Goal: Transaction & Acquisition: Purchase product/service

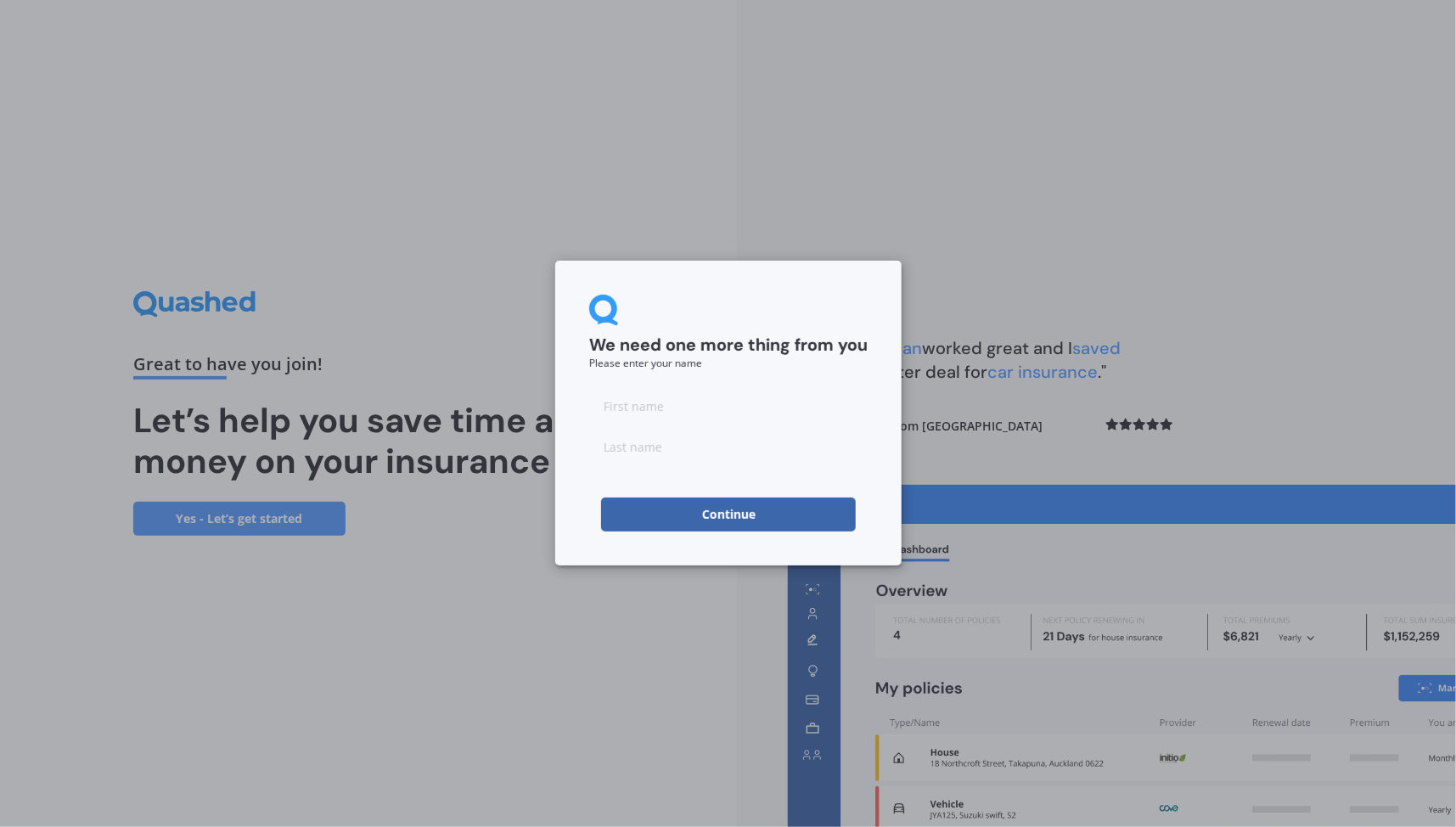
click at [810, 425] on div at bounding box center [728, 426] width 279 height 74
click at [807, 414] on input at bounding box center [728, 405] width 279 height 34
type input "Guy"
type input "Mullon"
click at [767, 513] on button "Continue" at bounding box center [728, 514] width 255 height 34
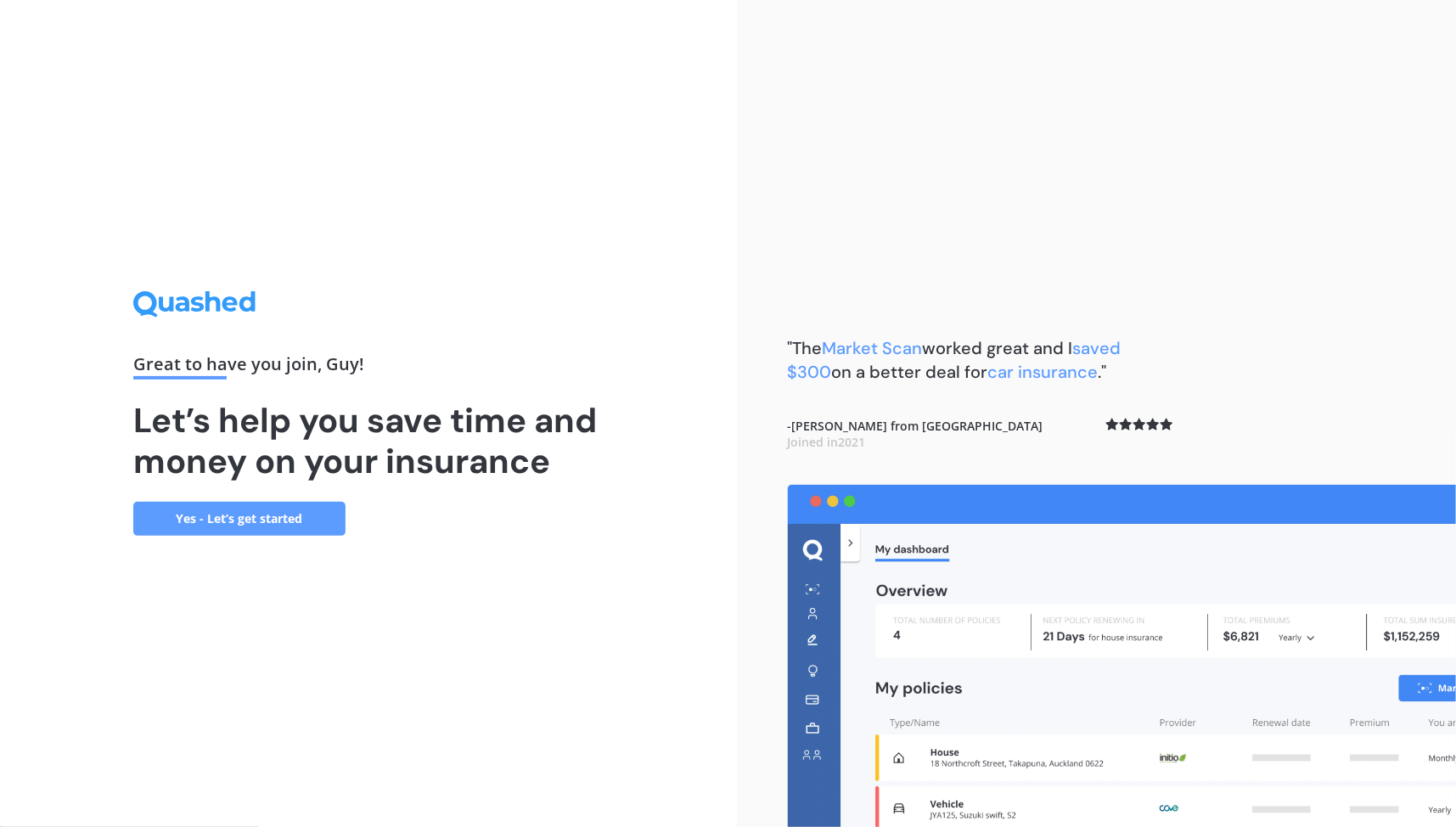
click at [301, 513] on link "Yes - Let’s get started" at bounding box center [239, 518] width 212 height 34
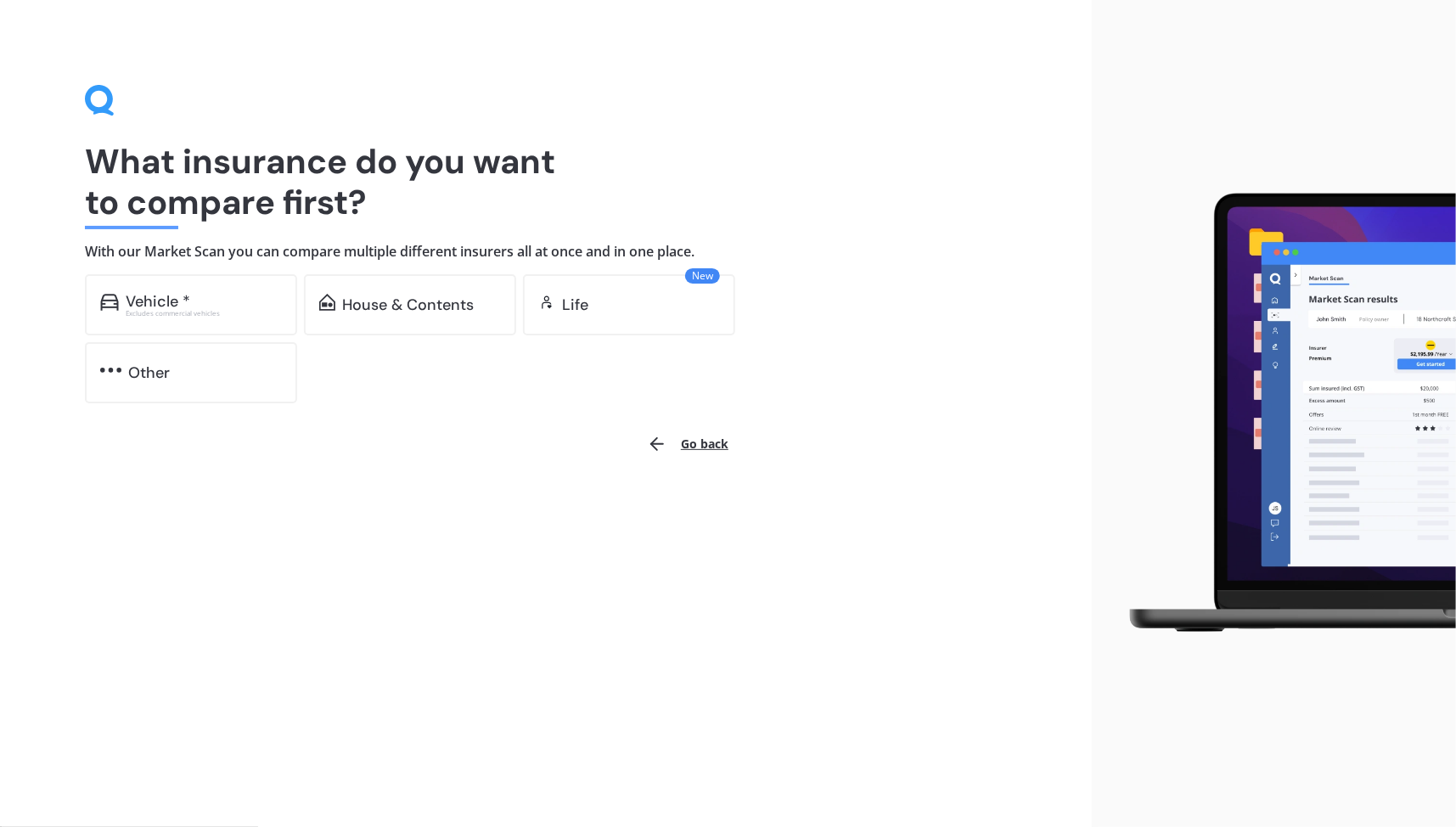
click at [250, 308] on div "Vehicle *" at bounding box center [204, 302] width 156 height 17
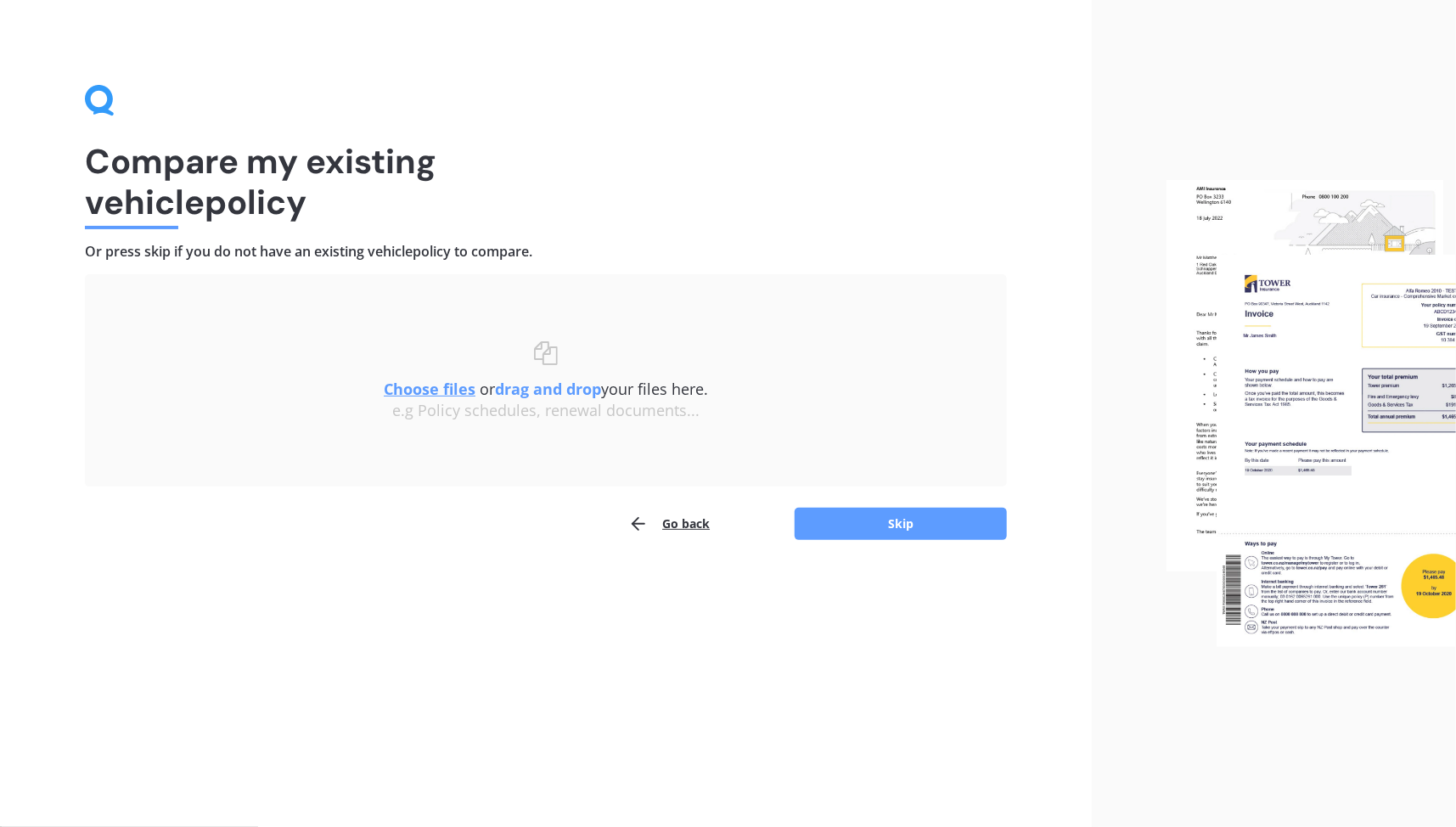
click at [521, 444] on div "Choose files or drag and drop your files here. Choose files or photos e.g Polic…" at bounding box center [545, 380] width 854 height 145
click at [883, 520] on button "Skip" at bounding box center [901, 523] width 212 height 32
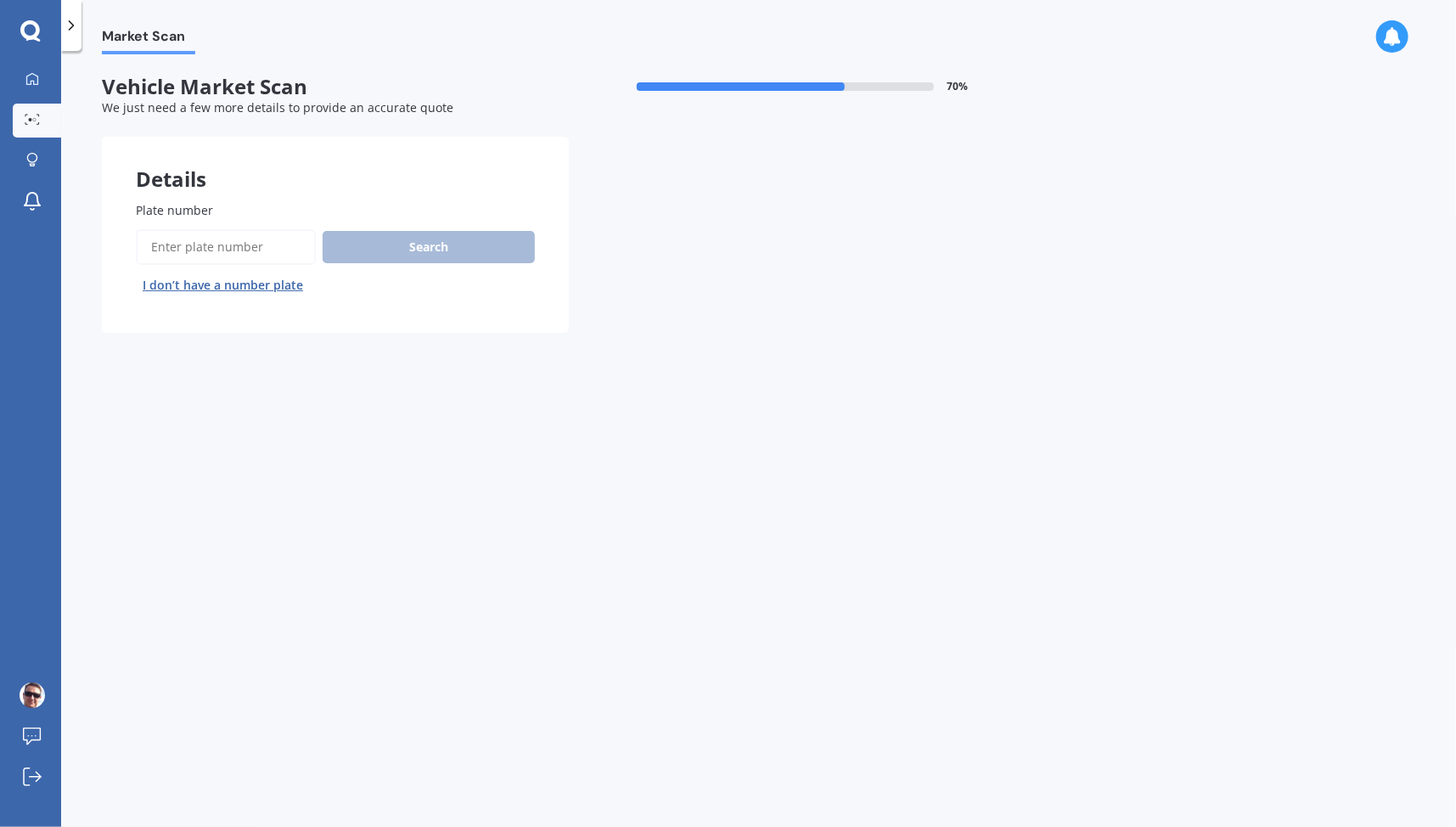
click at [256, 245] on input "Plate number" at bounding box center [226, 247] width 180 height 36
type input "LYF157"
click at [381, 252] on button "Search" at bounding box center [428, 246] width 212 height 32
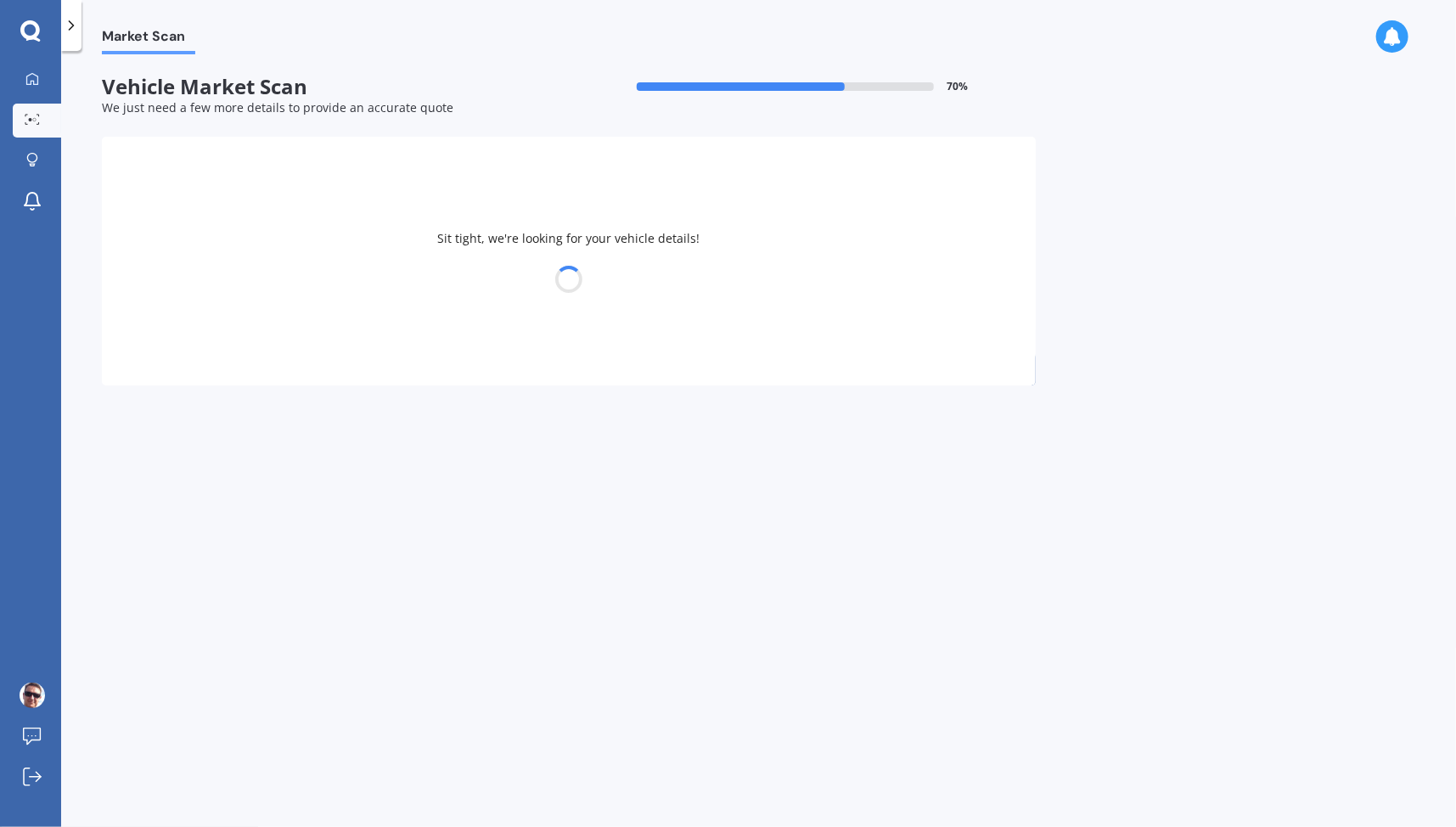
select select "MITSUBISHI"
select select "OUTLANDER"
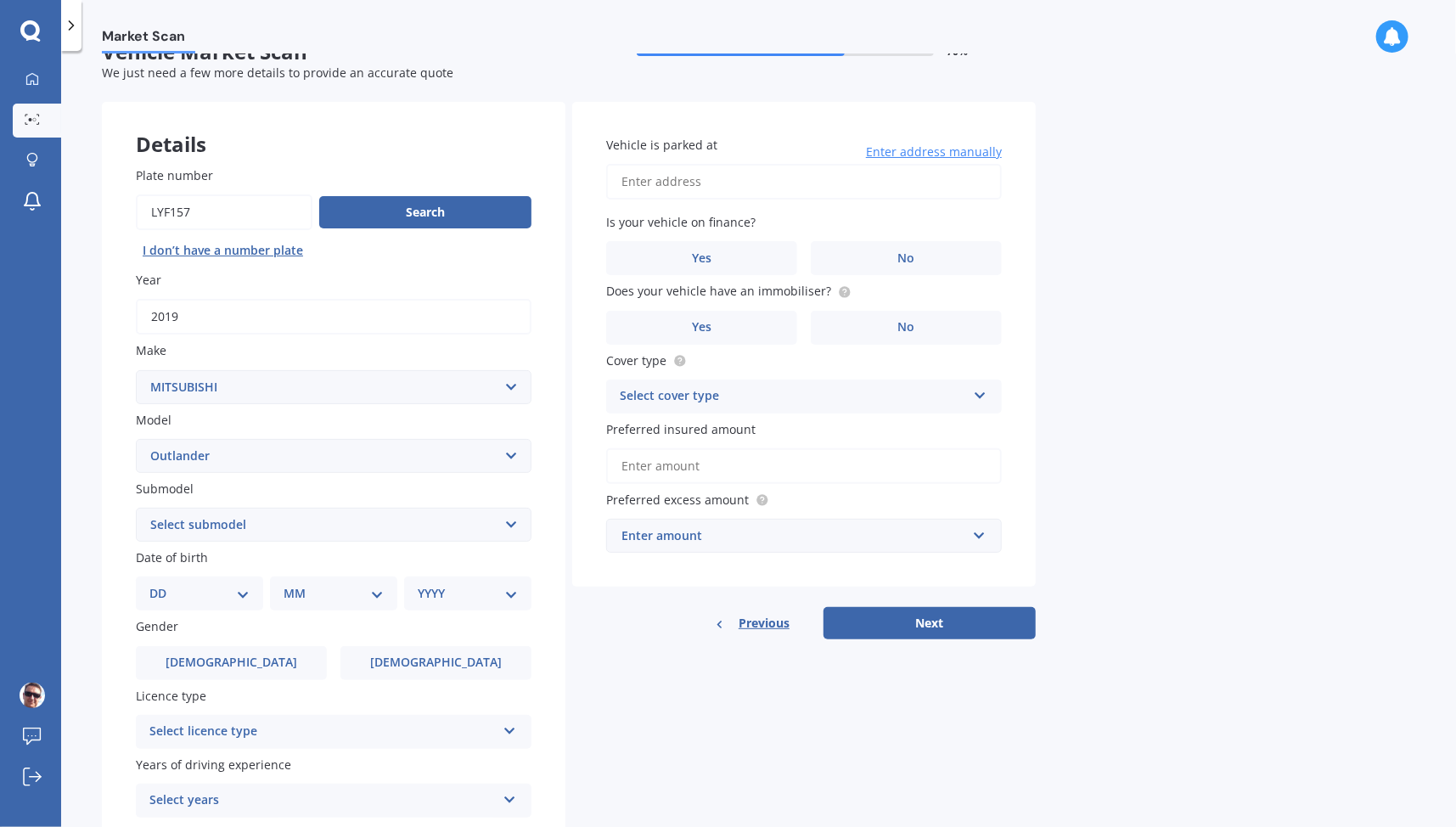
scroll to position [61, 0]
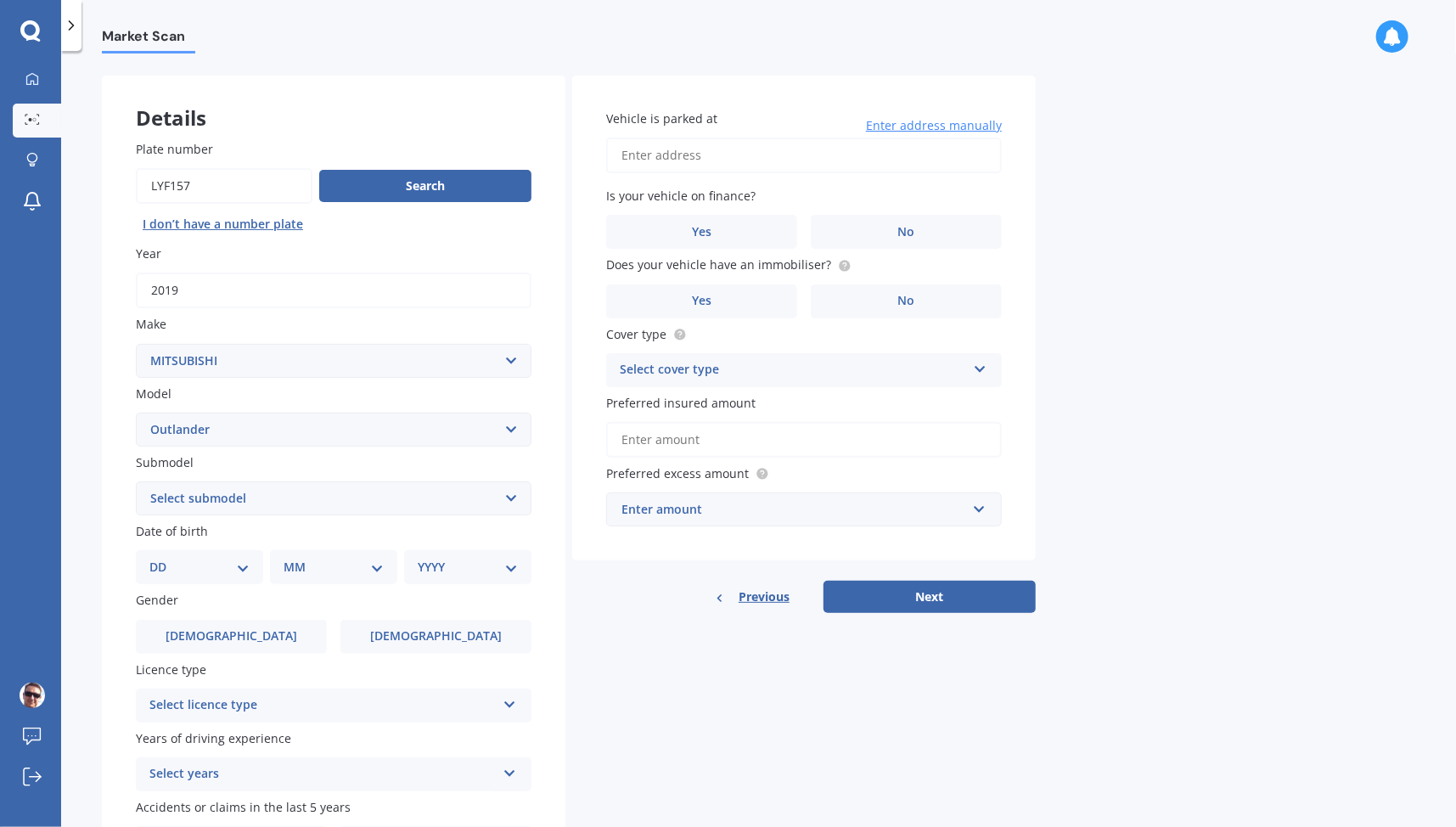
click at [322, 500] on select "Select submodel (All other) 2.4 Litre Station Wagon 3.0 Litre AWD 3.0 VRX Auto …" at bounding box center [334, 498] width 396 height 34
select select "LS"
click at [136, 482] on select "Select submodel (All other) 2.4 Litre Station Wagon 3.0 Litre AWD 3.0 VRX Auto …" at bounding box center [334, 498] width 396 height 34
click at [199, 565] on select "DD 01 02 03 04 05 06 07 08 09 10 11 12 13 14 15 16 17 18 19 20 21 22 23 24 25 2…" at bounding box center [200, 566] width 100 height 18
select select "30"
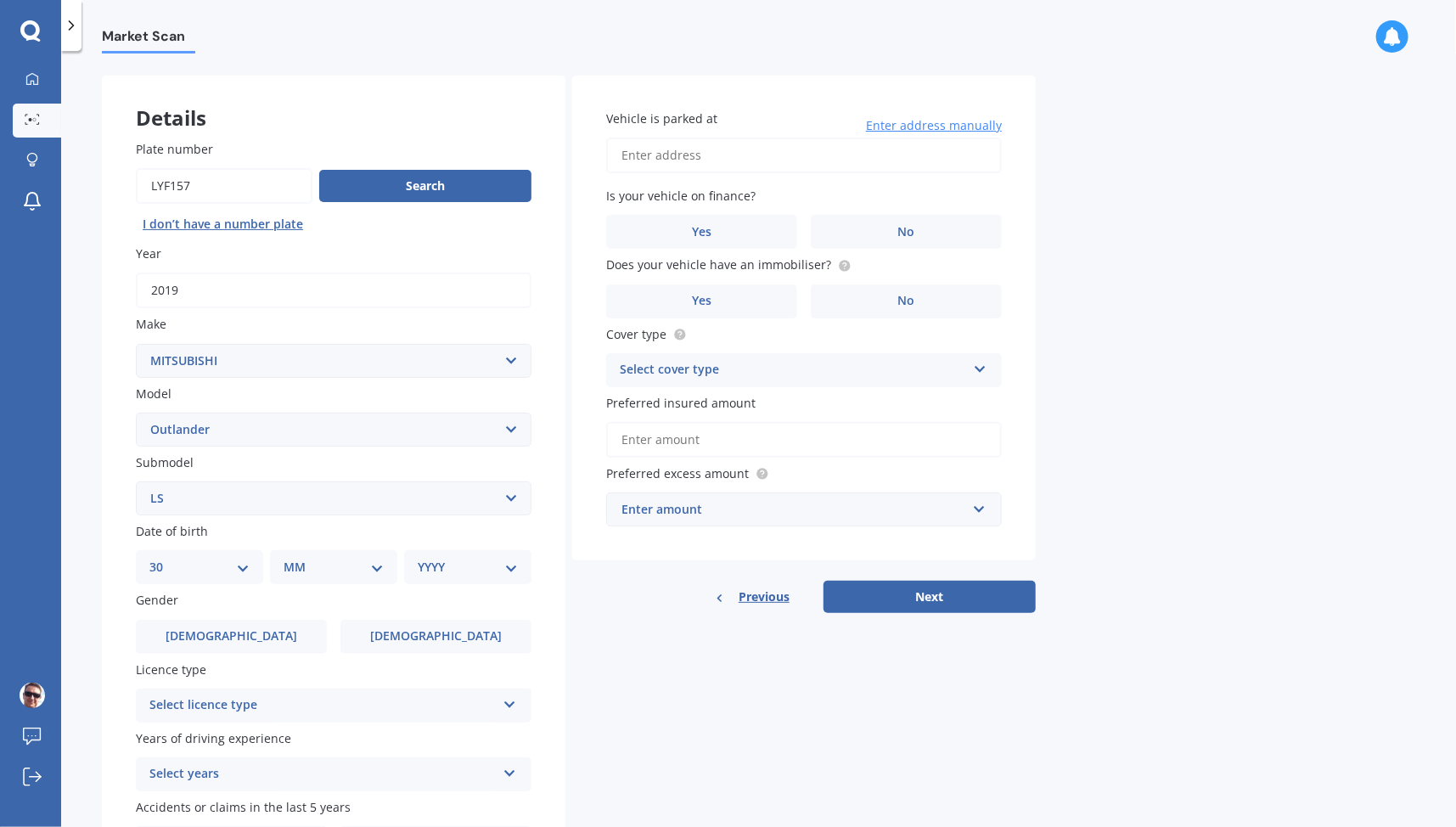
click at [163, 559] on select "DD 01 02 03 04 05 06 07 08 09 10 11 12 13 14 15 16 17 18 19 20 21 22 23 24 25 2…" at bounding box center [200, 566] width 100 height 18
click at [313, 570] on select "MM 01 02 03 04 05 06 07 08 09 10 11 12" at bounding box center [337, 566] width 94 height 18
select select "11"
click at [290, 559] on select "MM 01 02 03 04 05 06 07 08 09 10 11 12" at bounding box center [337, 566] width 94 height 18
click at [448, 573] on select "YYYY 2025 2024 2023 2022 2021 2020 2019 2018 2017 2016 2015 2014 2013 2012 2011…" at bounding box center [464, 566] width 94 height 18
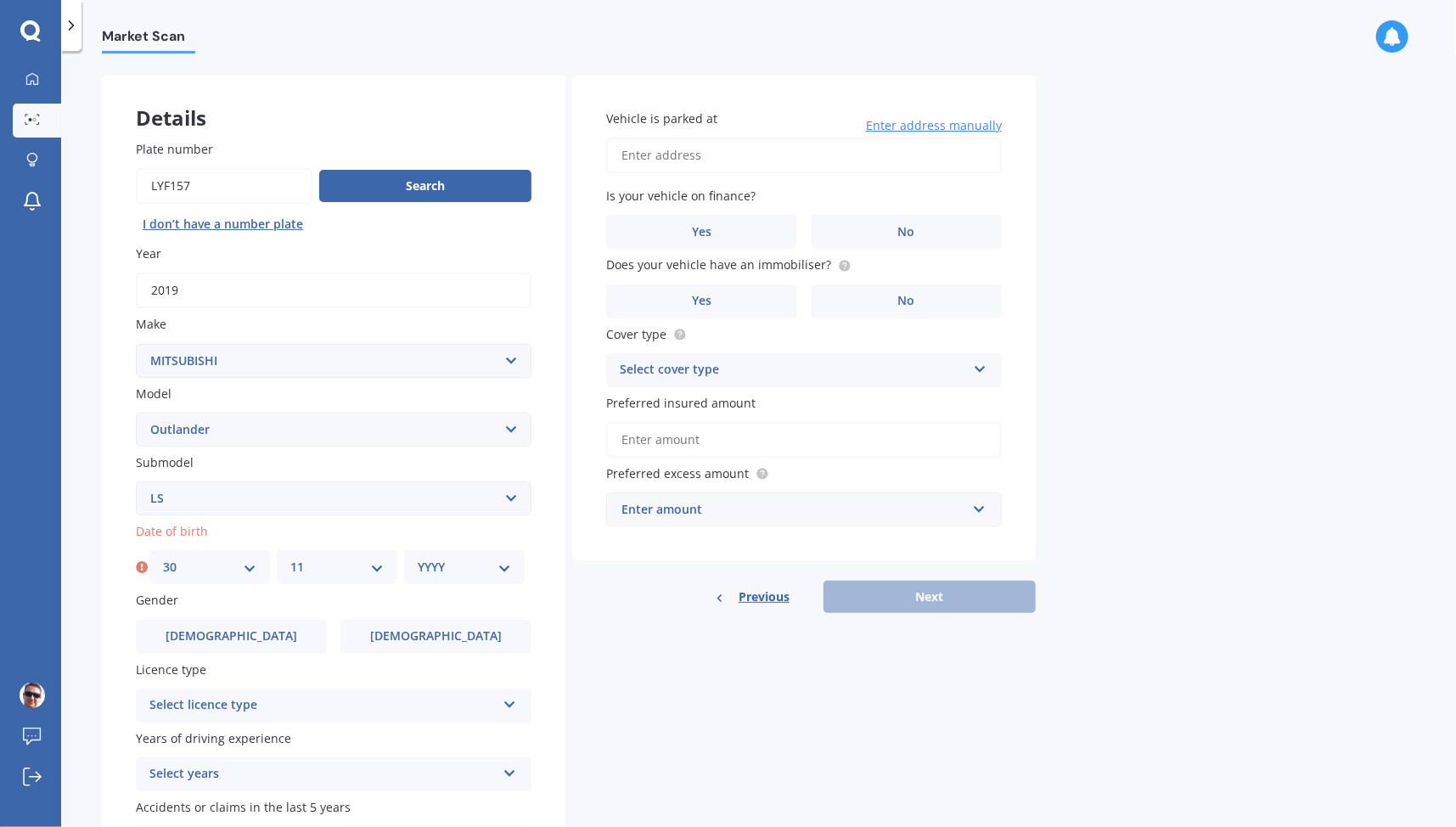
select select "1971"
click at [418, 559] on select "YYYY 2025 2024 2023 2022 2021 2020 2019 2018 2017 2016 2015 2014 2013 2012 2011…" at bounding box center [464, 566] width 94 height 18
click at [293, 639] on label "[DEMOGRAPHIC_DATA]" at bounding box center [232, 636] width 191 height 34
click at [0, 0] on input "[DEMOGRAPHIC_DATA]" at bounding box center [0, 0] width 0 height 0
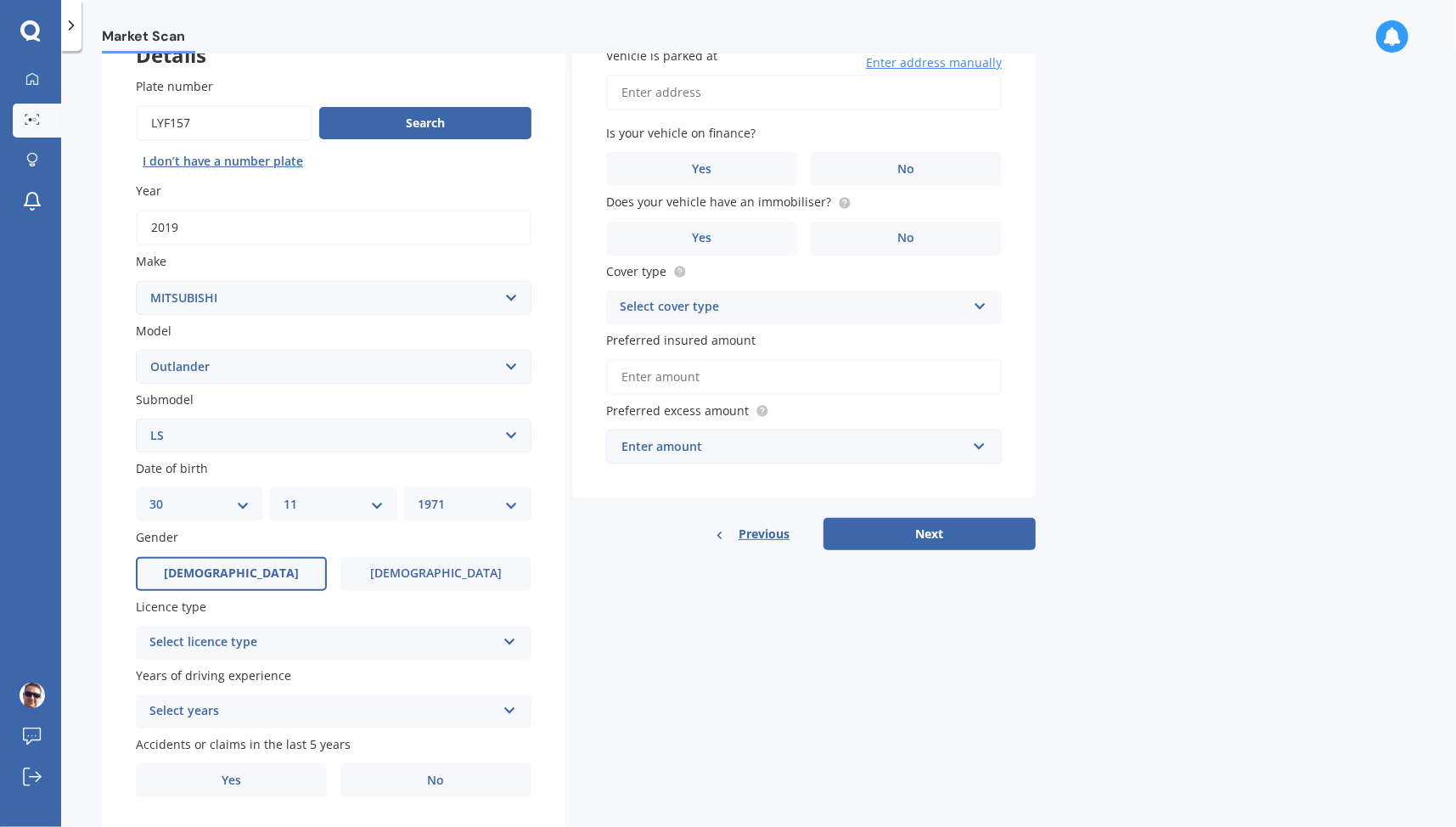
scroll to position [175, 0]
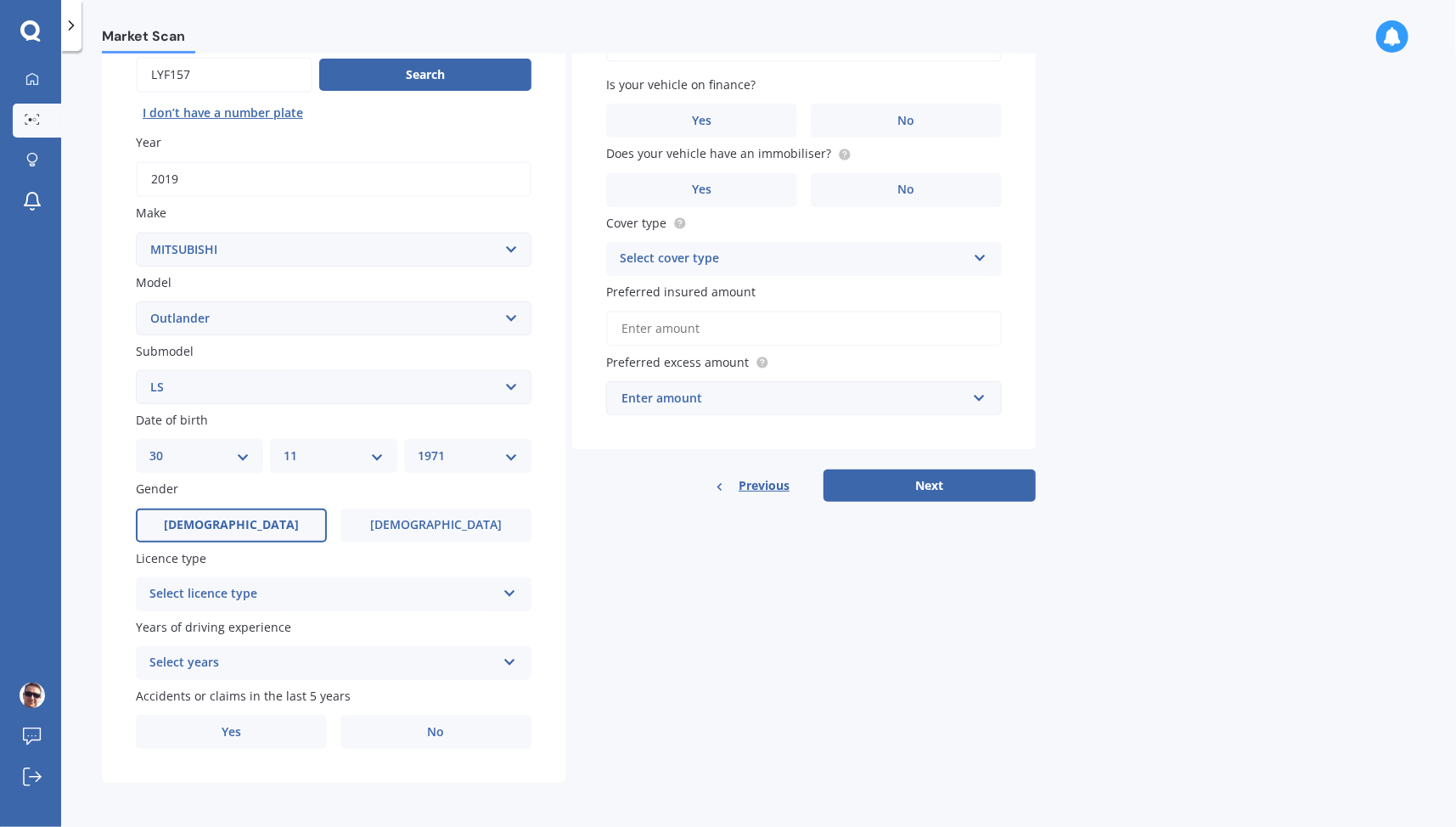
click at [384, 584] on div "Select licence type" at bounding box center [322, 593] width 346 height 20
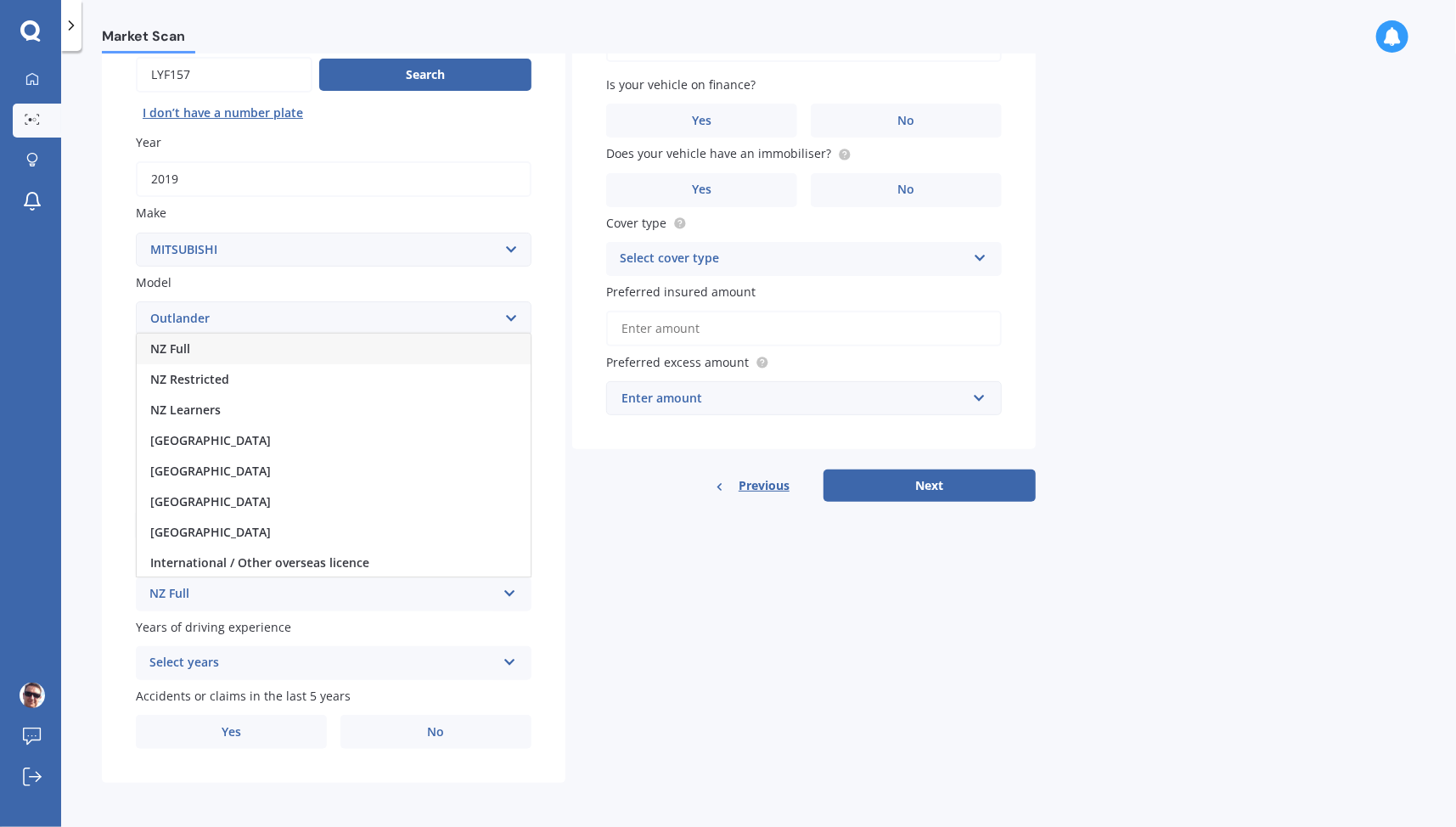
click at [305, 344] on div "NZ Full" at bounding box center [334, 349] width 394 height 31
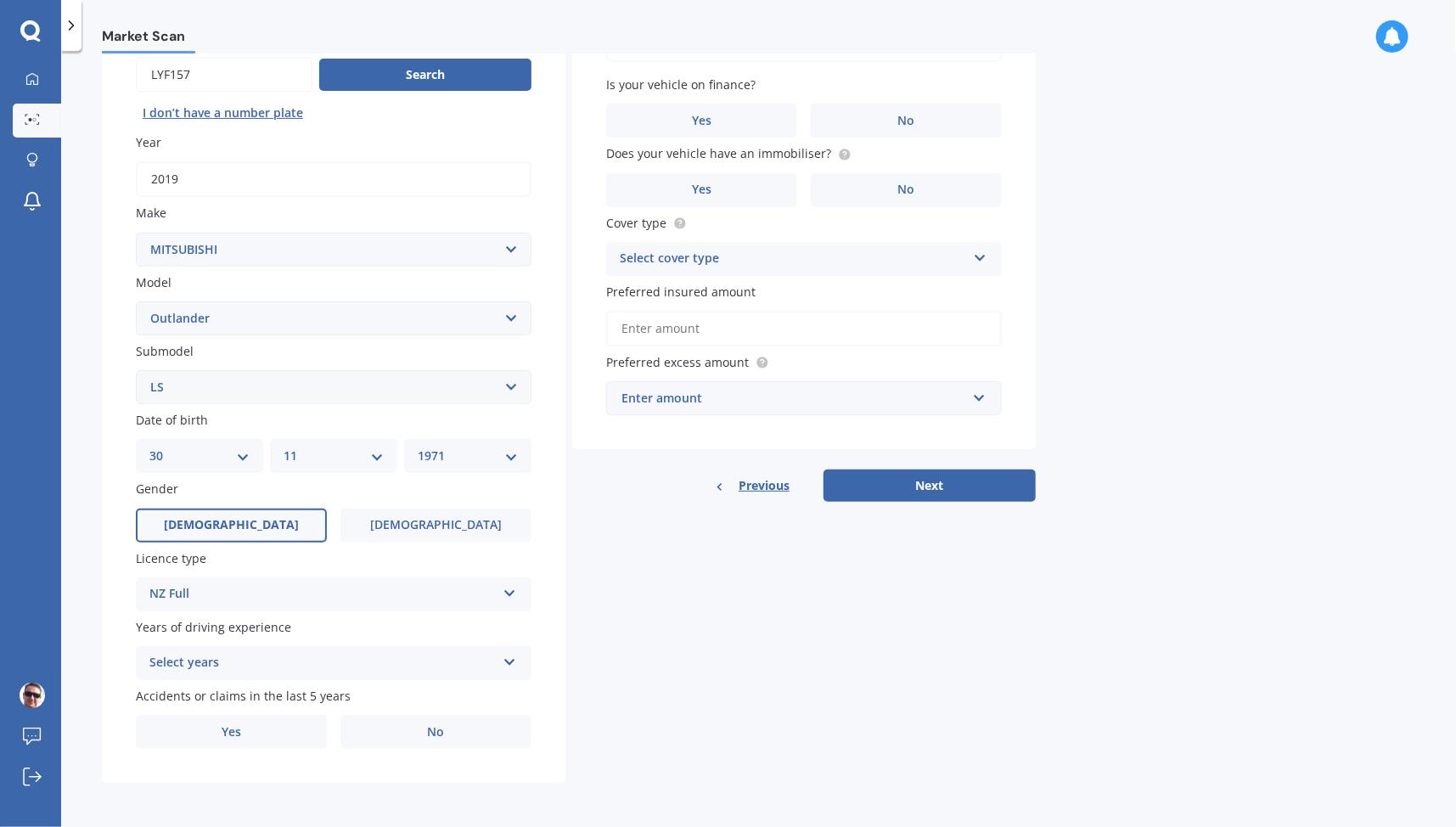
click at [310, 673] on div "Select years" at bounding box center [322, 663] width 346 height 20
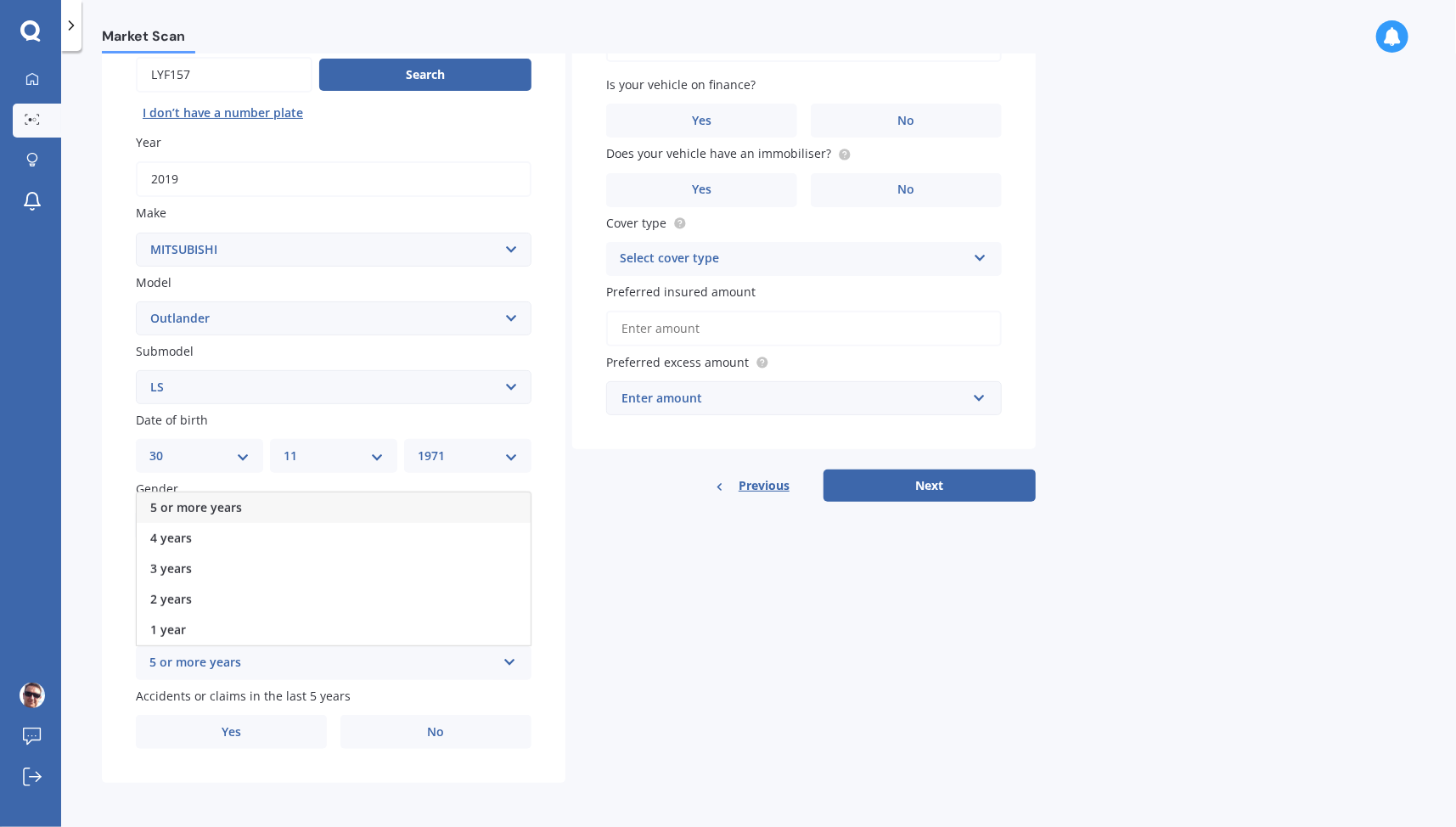
click at [299, 510] on div "5 or more years" at bounding box center [334, 508] width 394 height 31
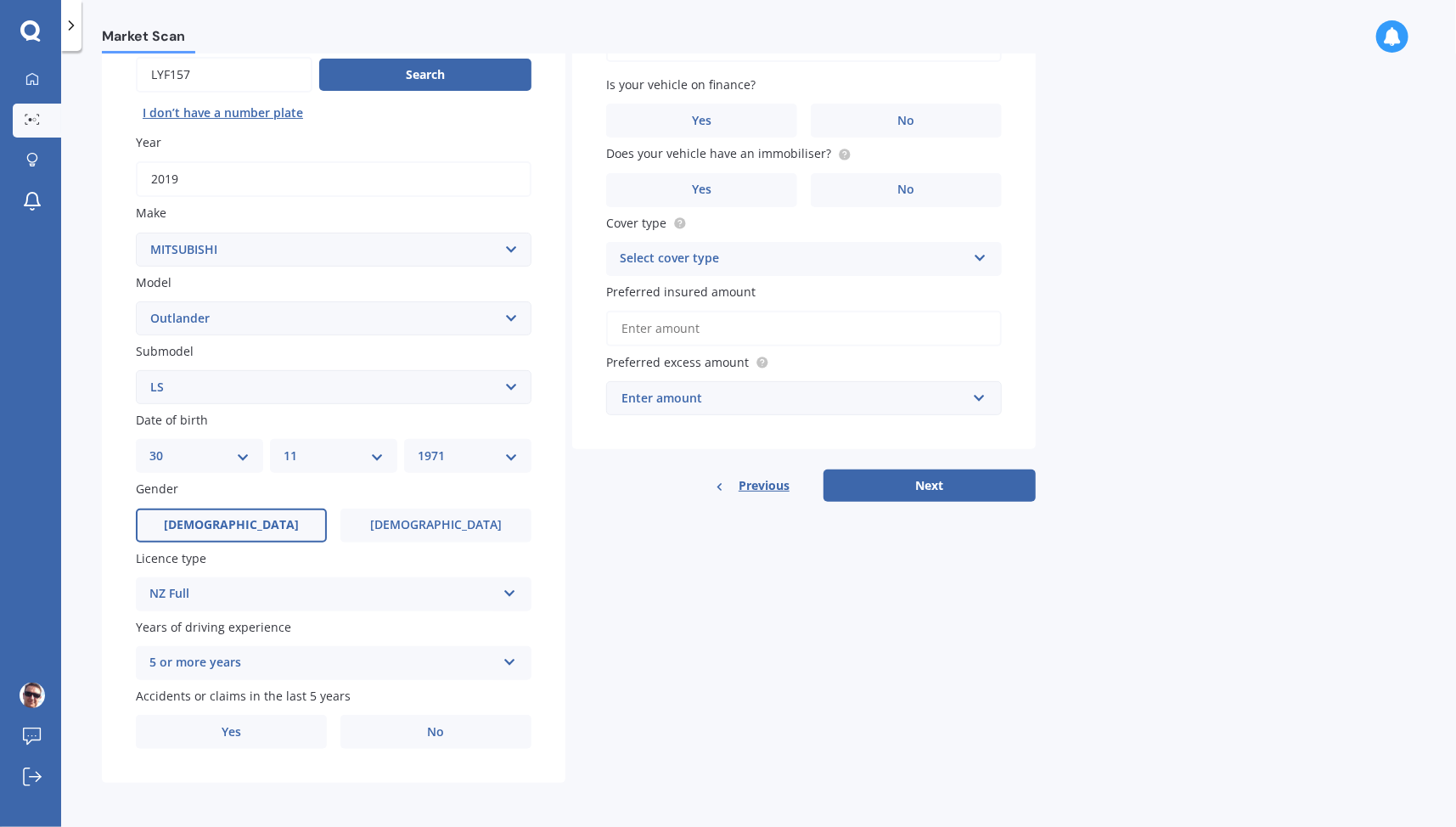
click at [398, 716] on label "No" at bounding box center [436, 731] width 191 height 34
click at [0, 0] on input "No" at bounding box center [0, 0] width 0 height 0
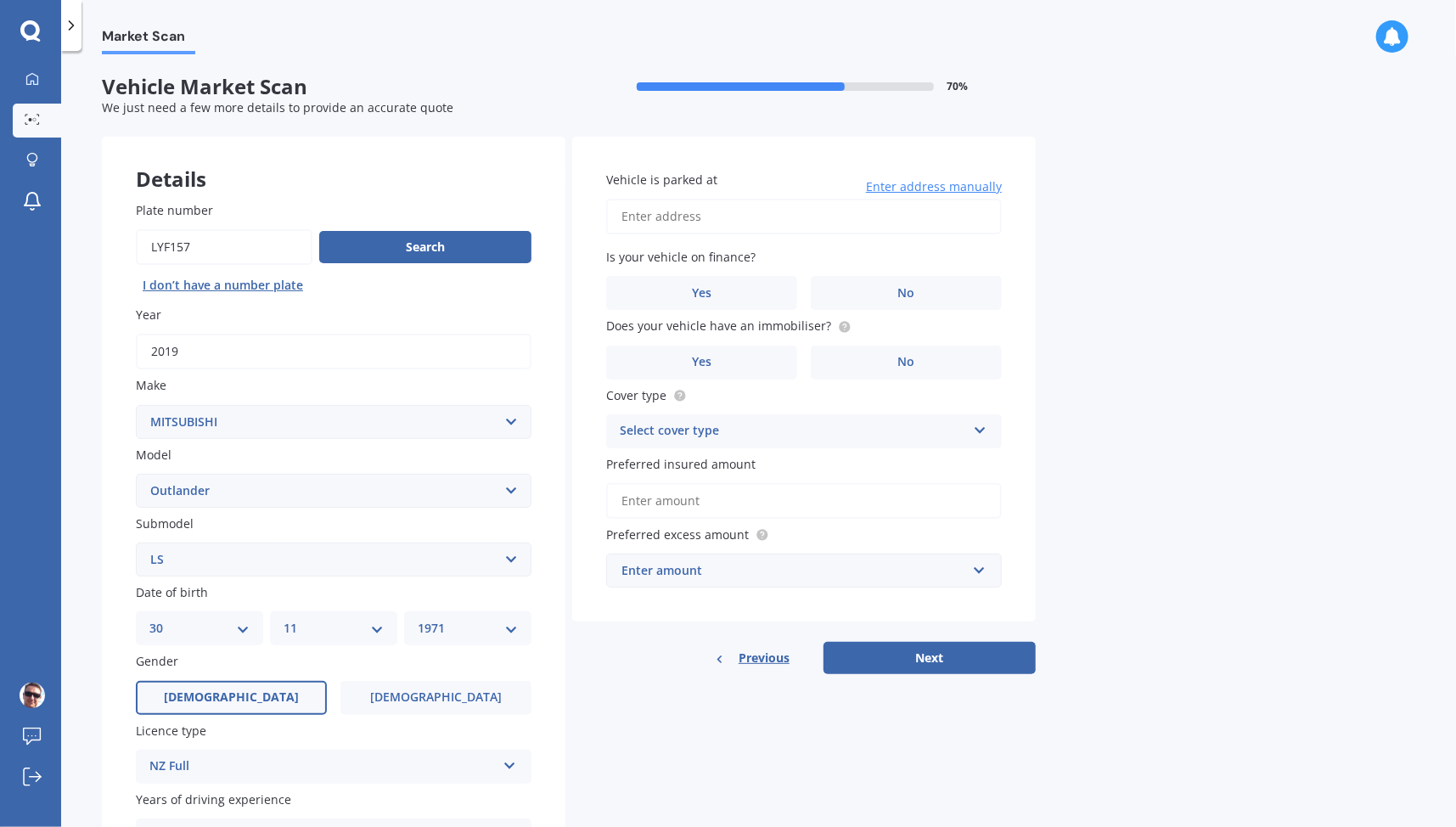
click at [810, 216] on input "Vehicle is parked at" at bounding box center [804, 216] width 396 height 36
type input "[STREET_ADDRESS][PERSON_NAME]"
click at [861, 286] on label "No" at bounding box center [906, 292] width 191 height 34
click at [0, 0] on input "No" at bounding box center [0, 0] width 0 height 0
click at [768, 367] on label "Yes" at bounding box center [701, 362] width 191 height 34
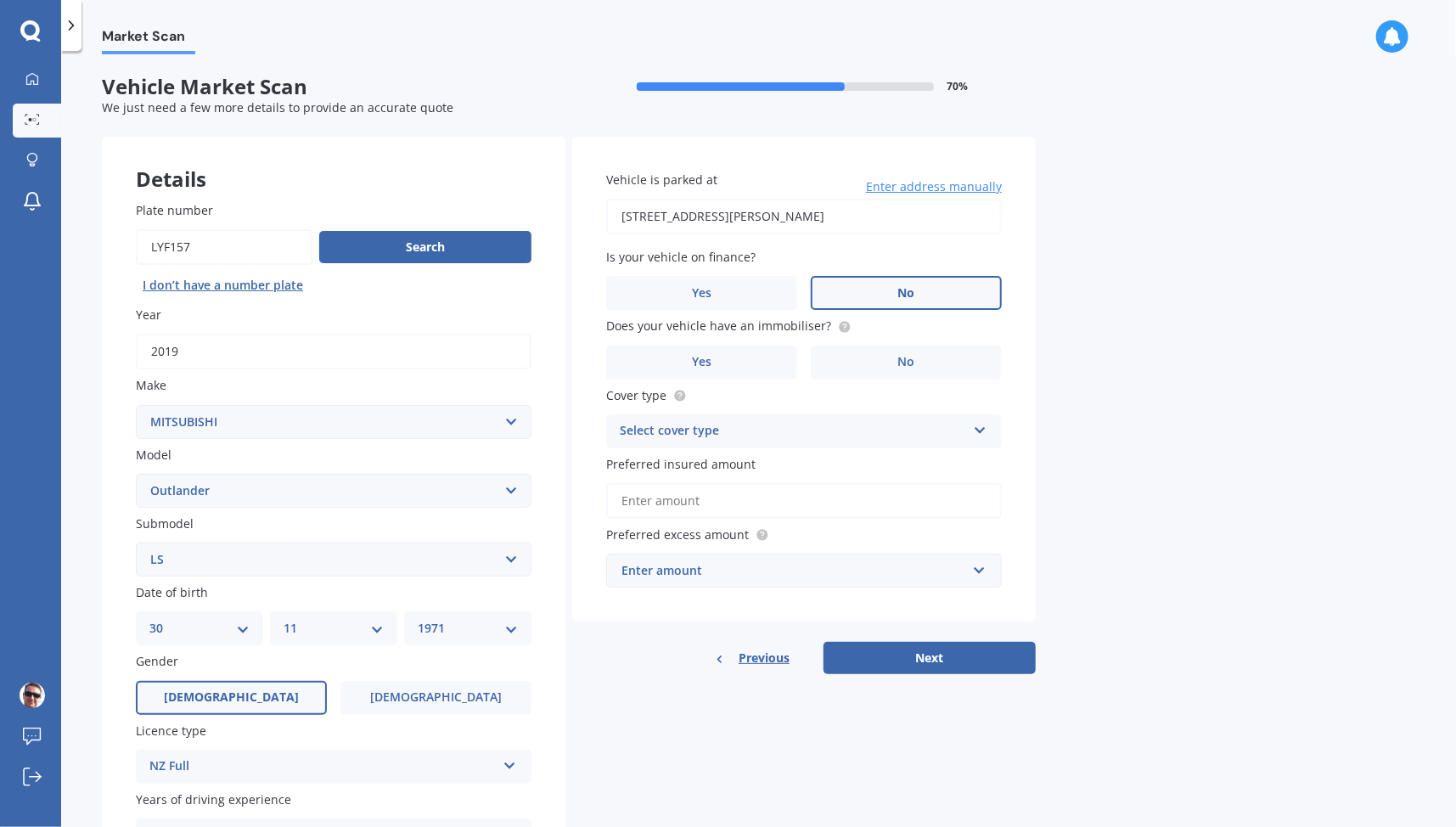
click at [0, 0] on input "Yes" at bounding box center [0, 0] width 0 height 0
click at [995, 434] on div "Select cover type Comprehensive Third Party, Fire & Theft Third Party" at bounding box center [804, 430] width 396 height 34
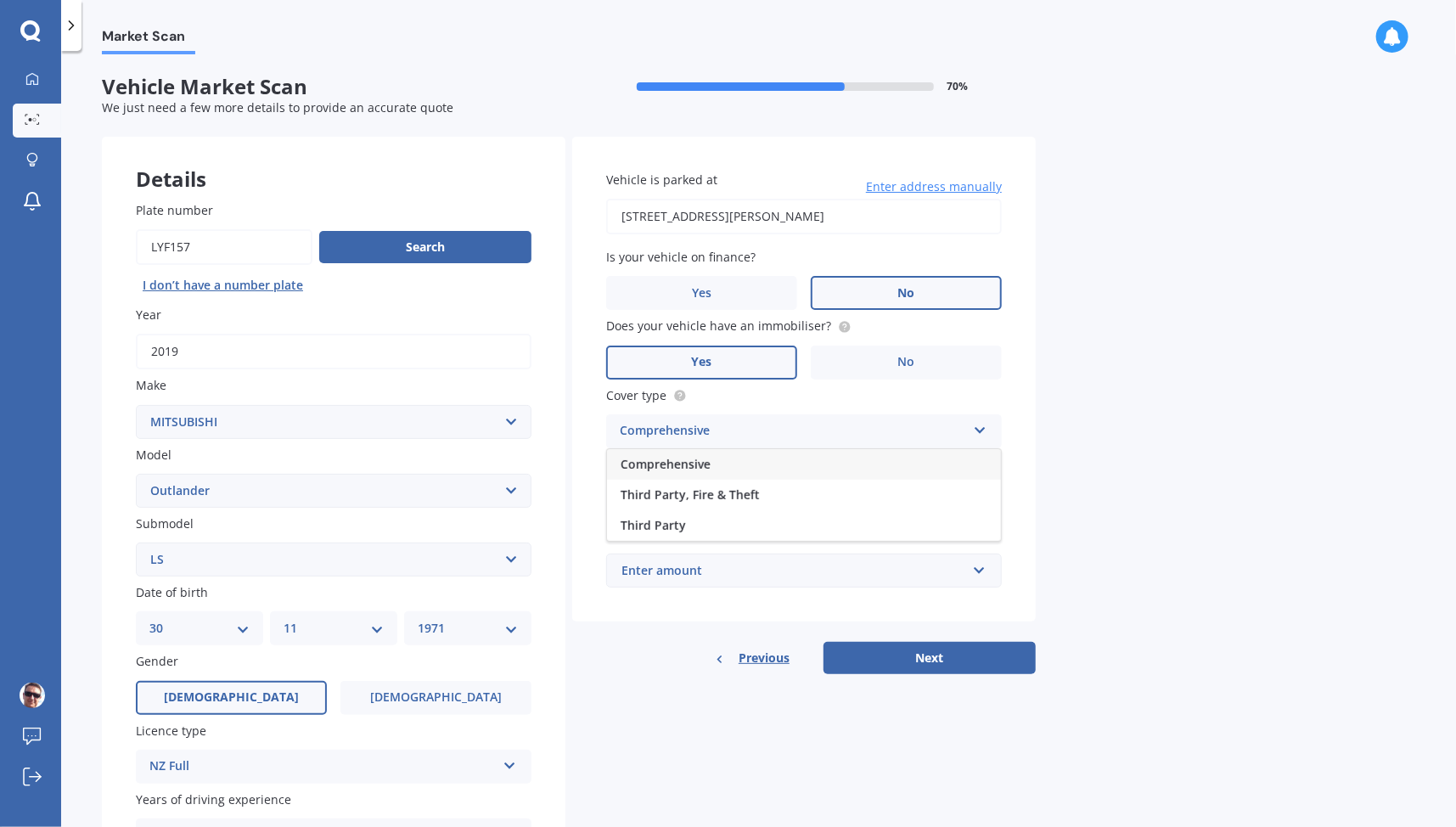
click at [920, 455] on div "Comprehensive" at bounding box center [804, 465] width 394 height 31
click at [945, 500] on input "Preferred insured amount" at bounding box center [804, 501] width 396 height 36
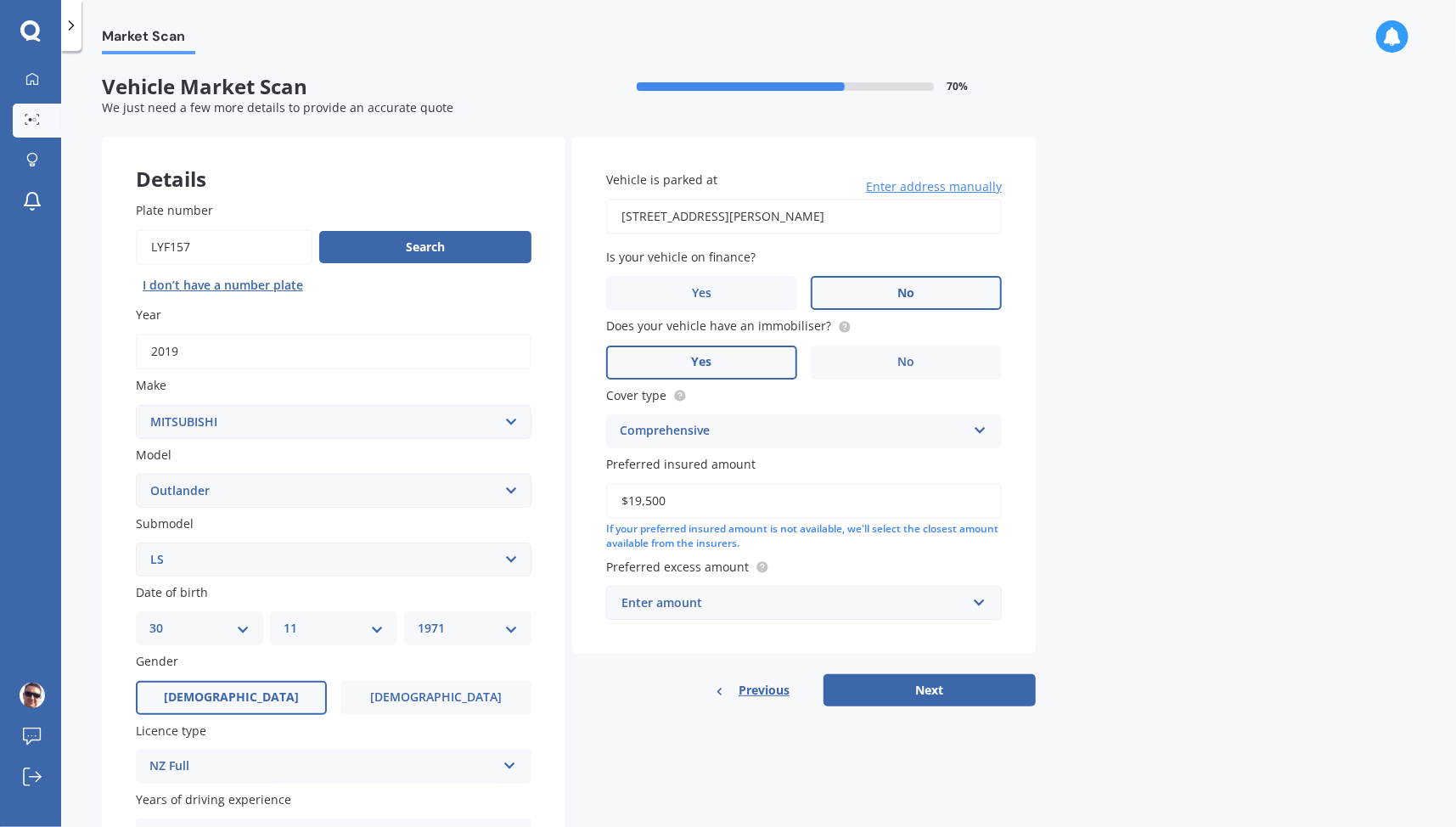
type input "$19,500"
click at [1069, 513] on div "Market Scan Vehicle Market Scan 70 % We just need a few more details to provide…" at bounding box center [758, 442] width 1395 height 776
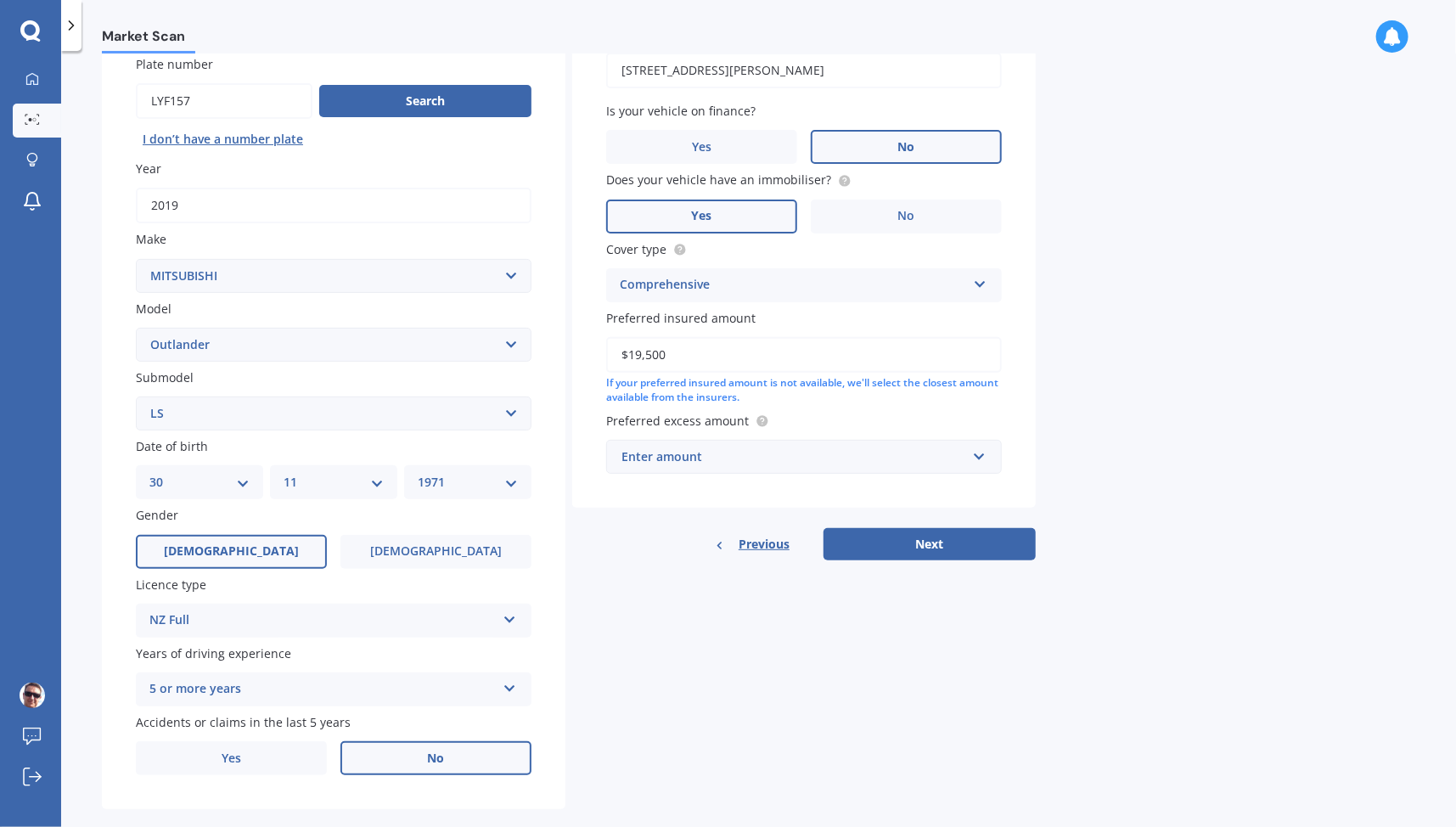
scroll to position [151, 0]
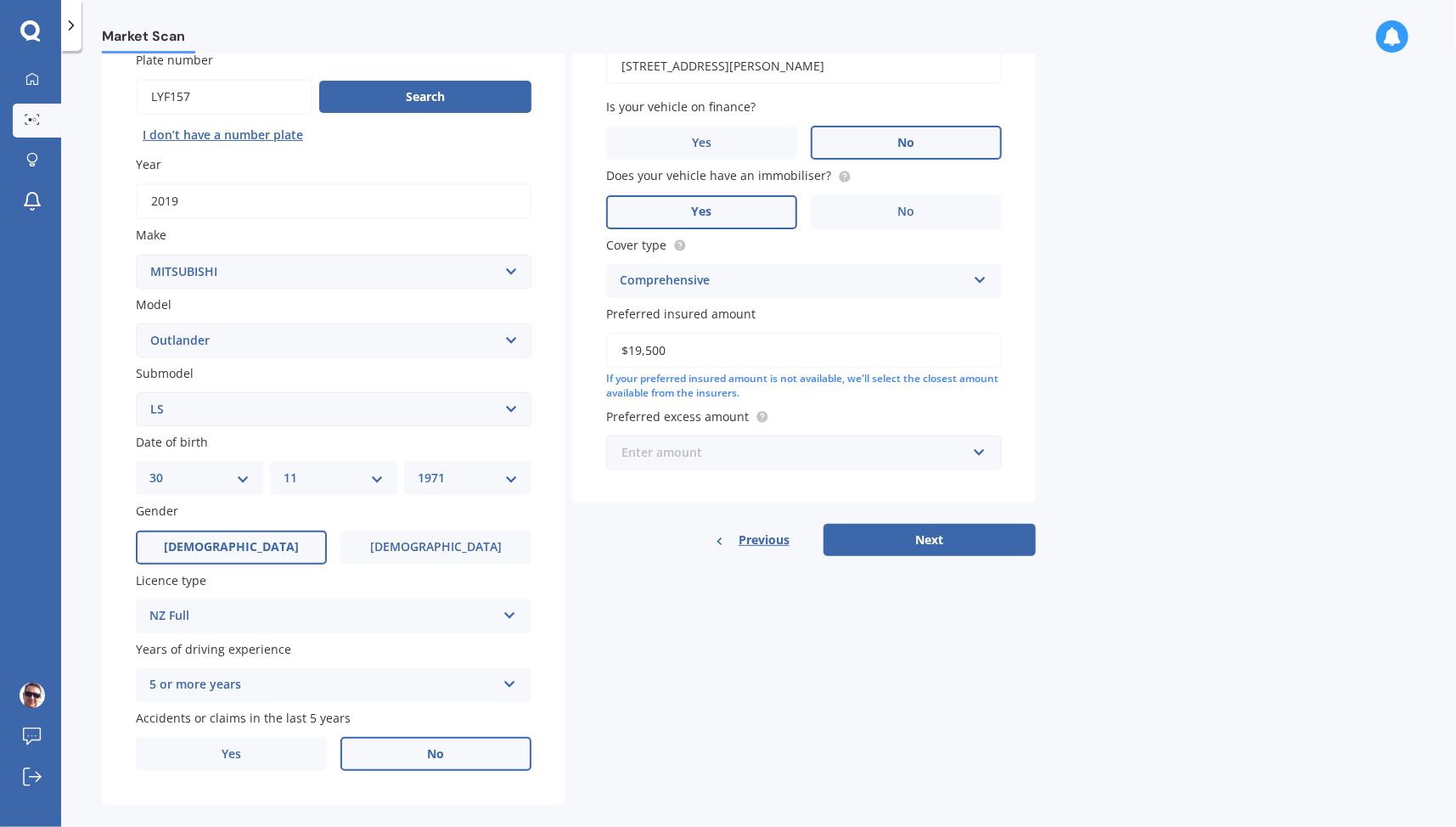
click at [972, 458] on input "text" at bounding box center [798, 452] width 380 height 32
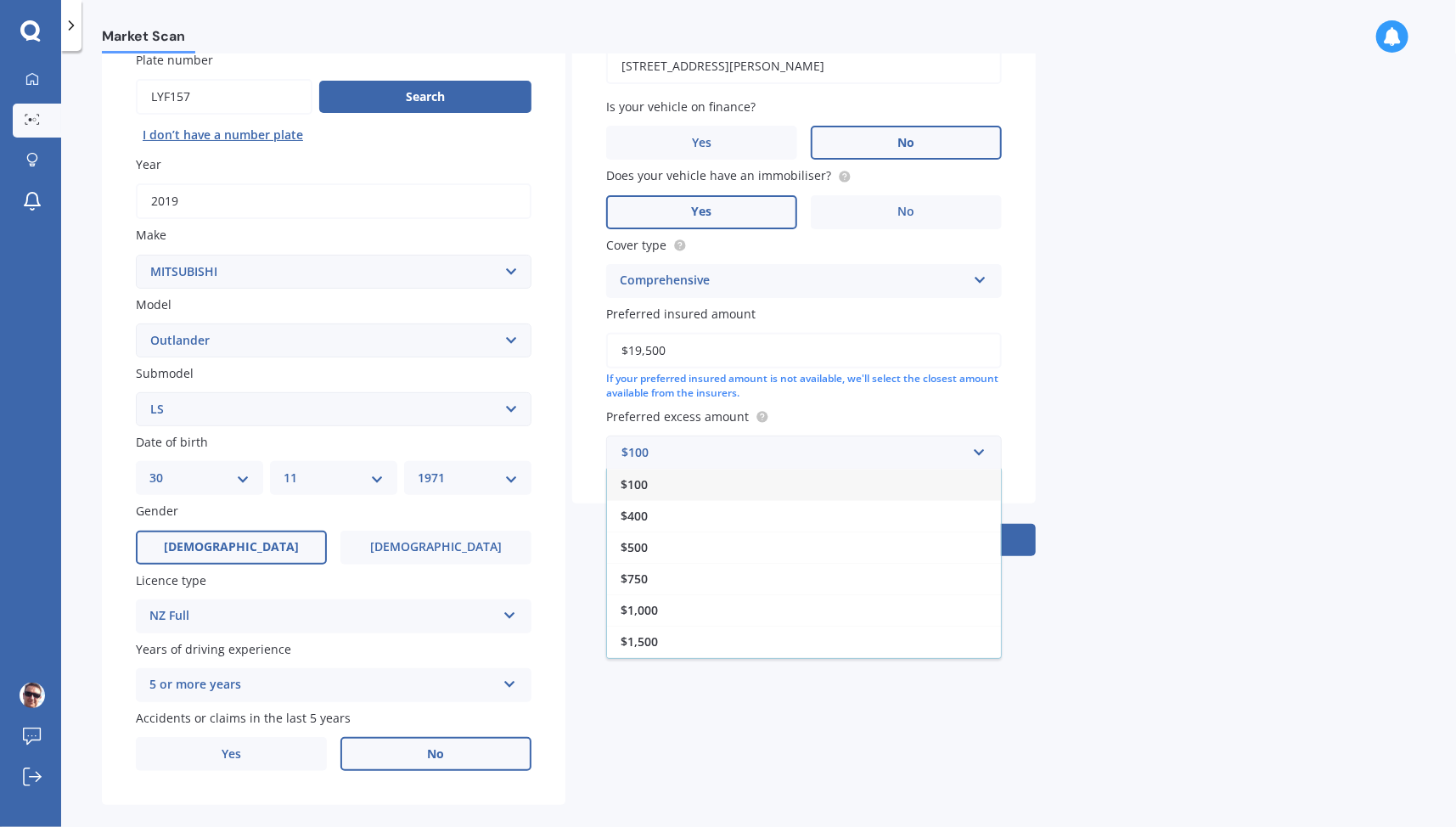
click at [850, 611] on div "$1,000" at bounding box center [804, 610] width 394 height 32
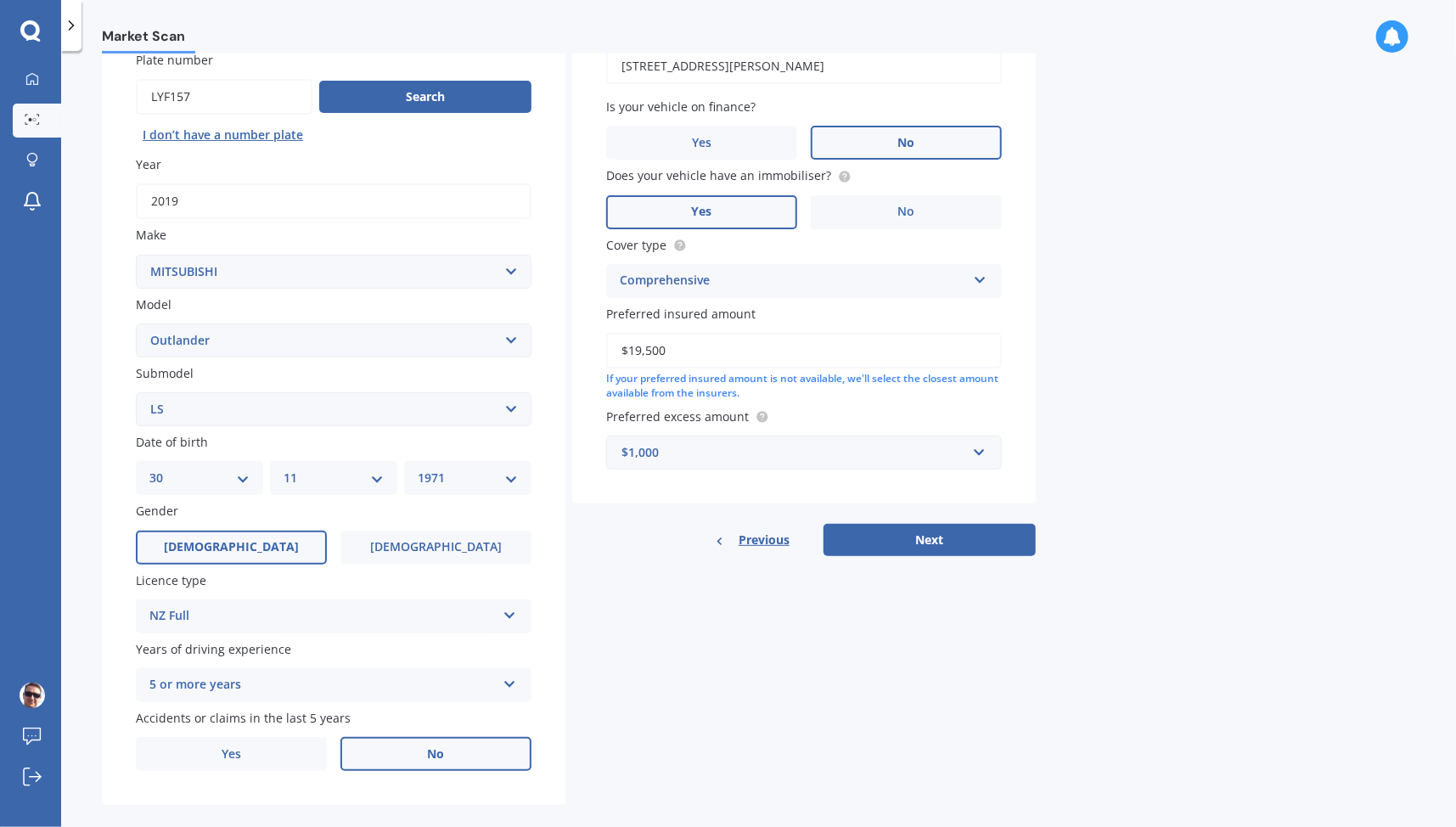
click at [1088, 457] on div "Market Scan Vehicle Market Scan 70 % We just need a few more details to provide…" at bounding box center [758, 442] width 1395 height 776
click at [990, 543] on button "Next" at bounding box center [930, 539] width 212 height 32
select select "30"
select select "11"
select select "1971"
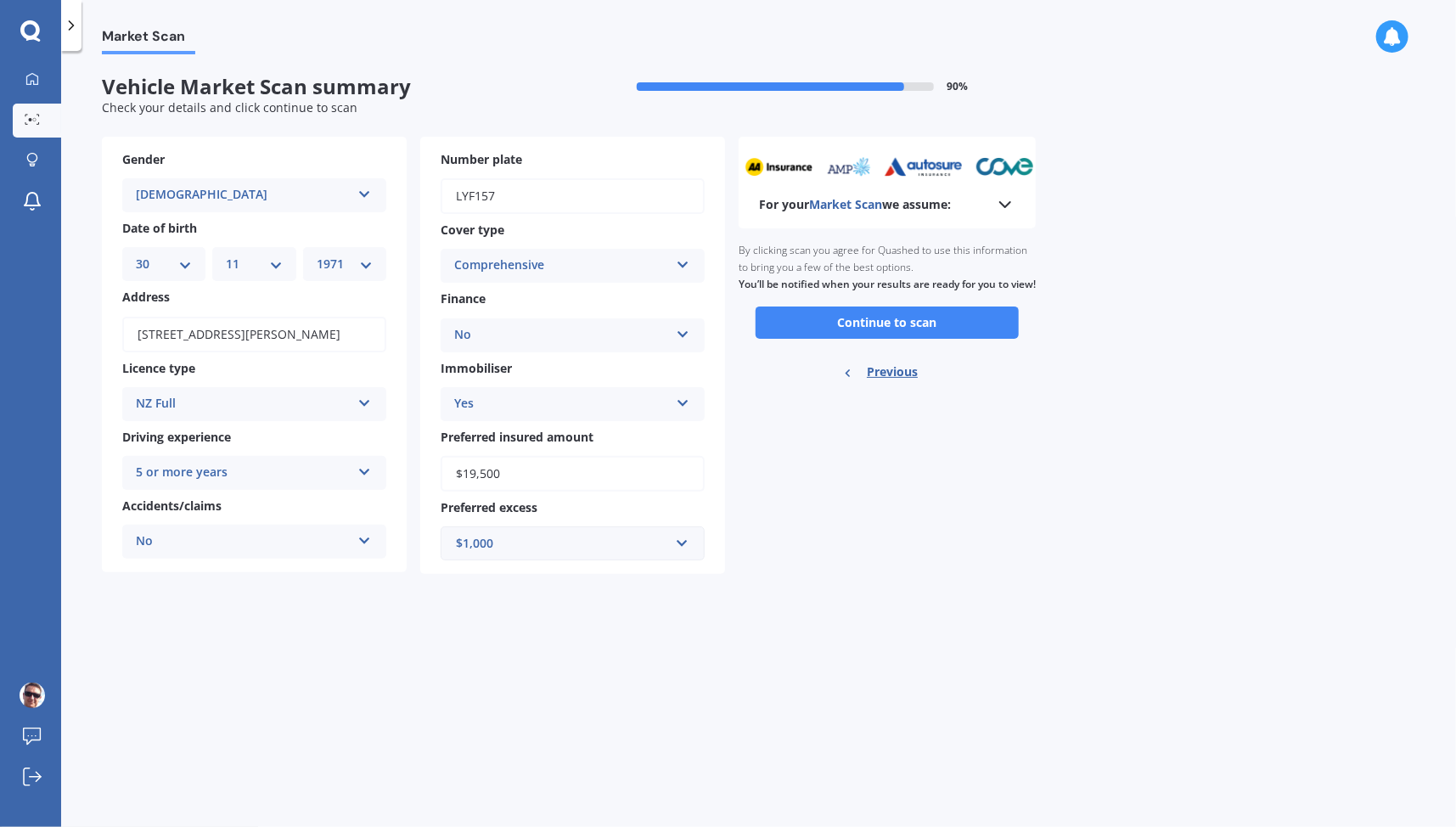
scroll to position [0, 0]
click at [960, 337] on button "Continue to scan" at bounding box center [887, 322] width 263 height 32
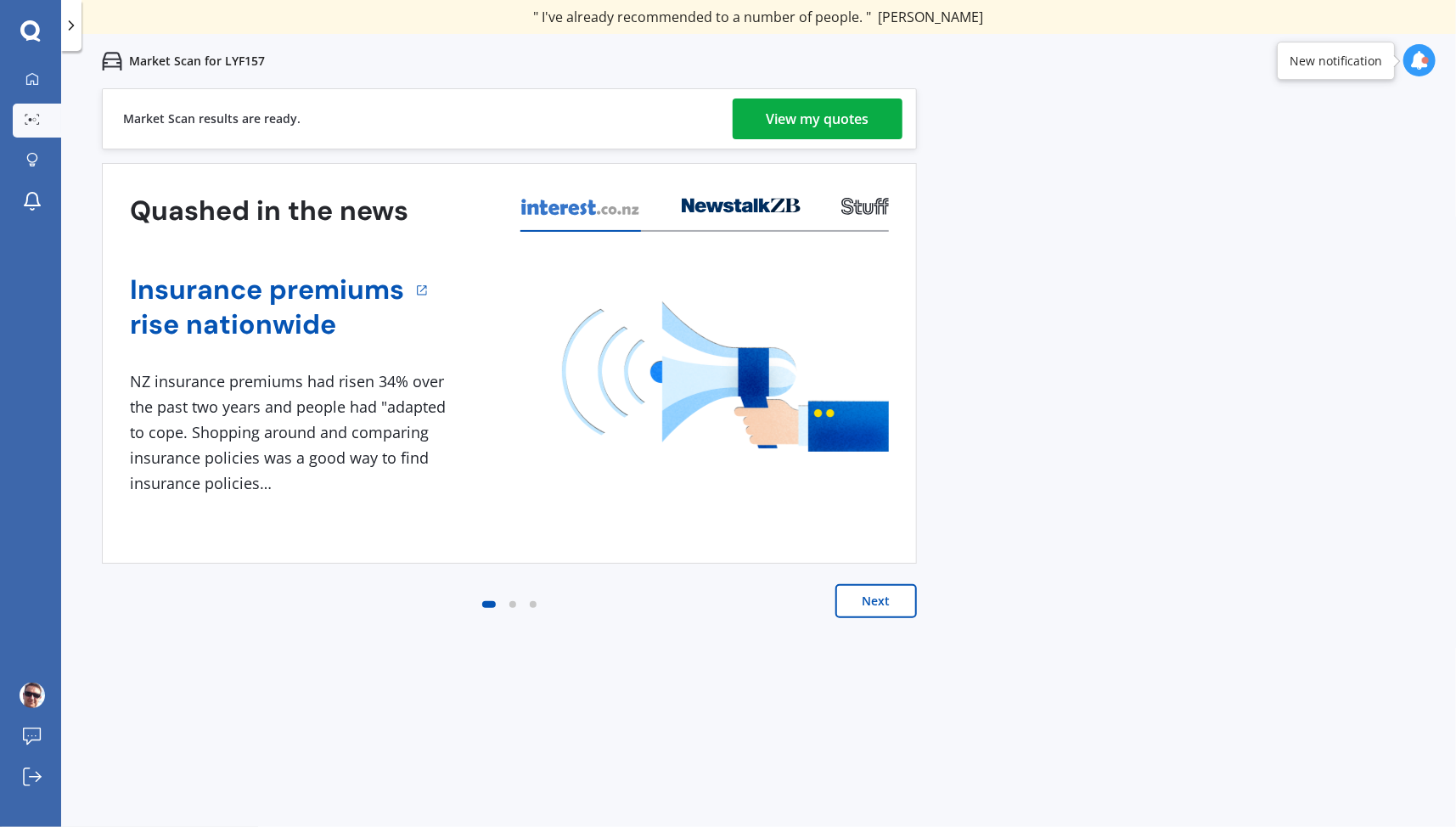
click at [845, 115] on div "View my quotes" at bounding box center [818, 119] width 102 height 41
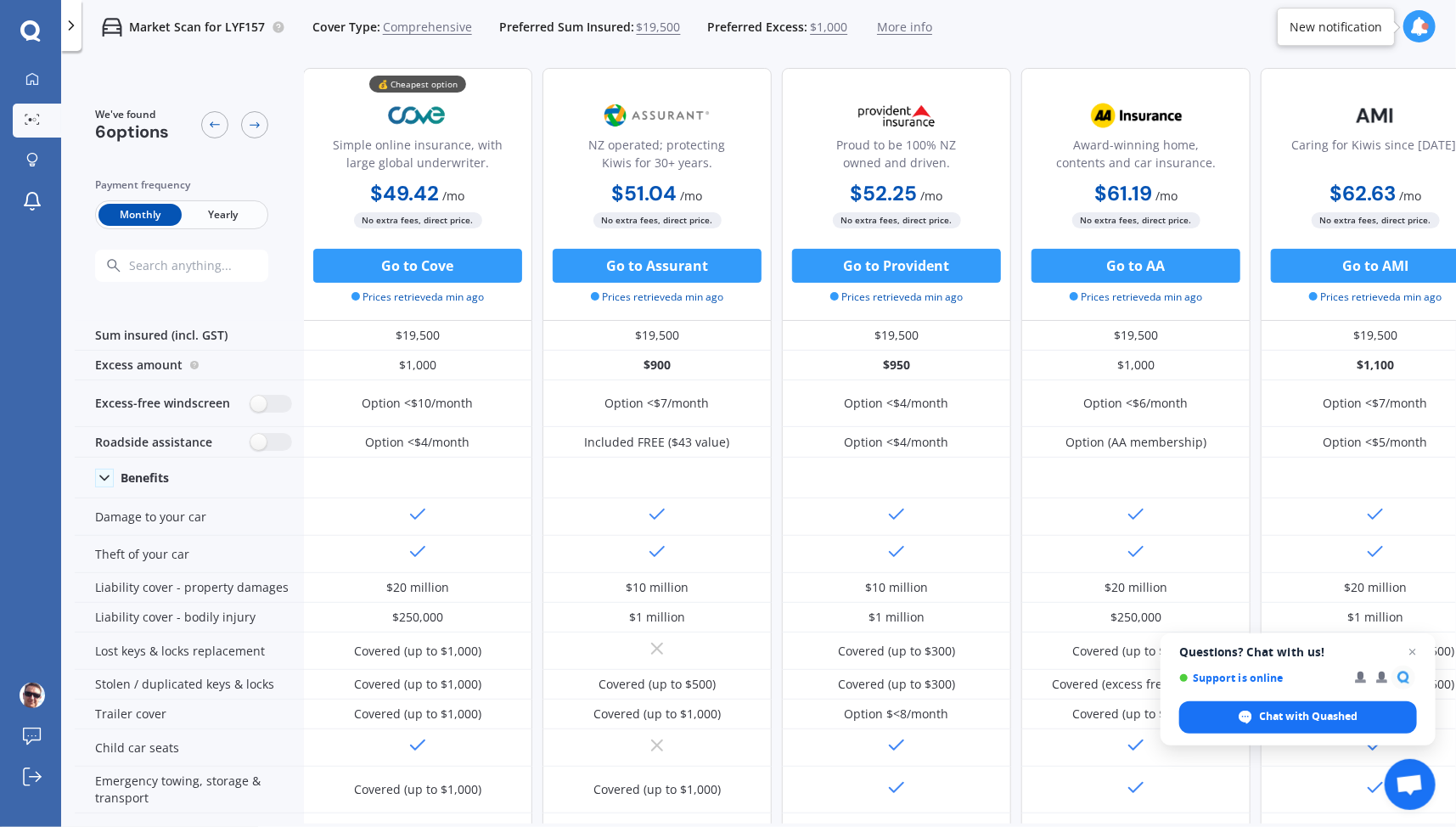
scroll to position [2, 2]
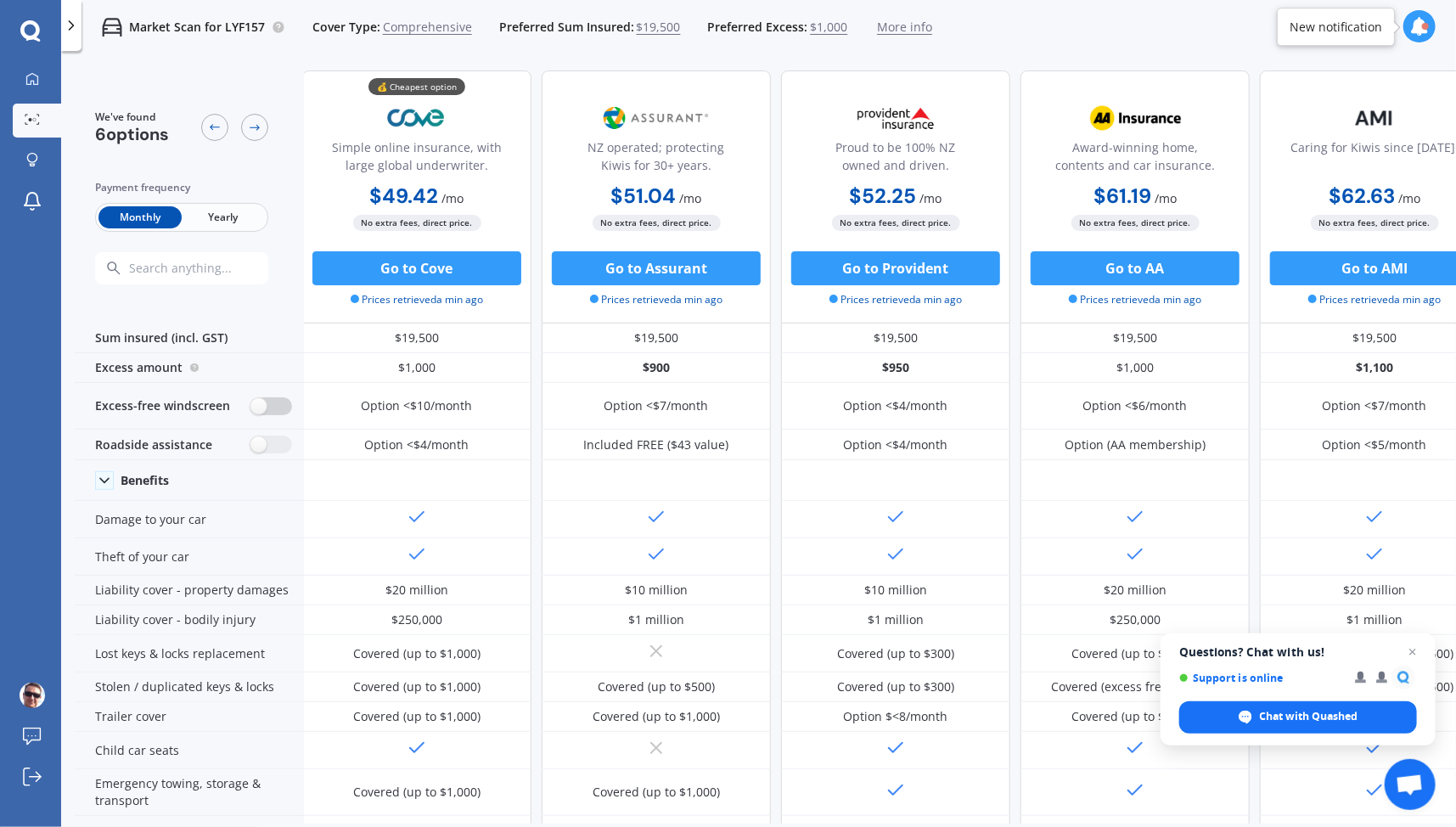
click at [277, 400] on label at bounding box center [271, 406] width 41 height 17
radio input "true"
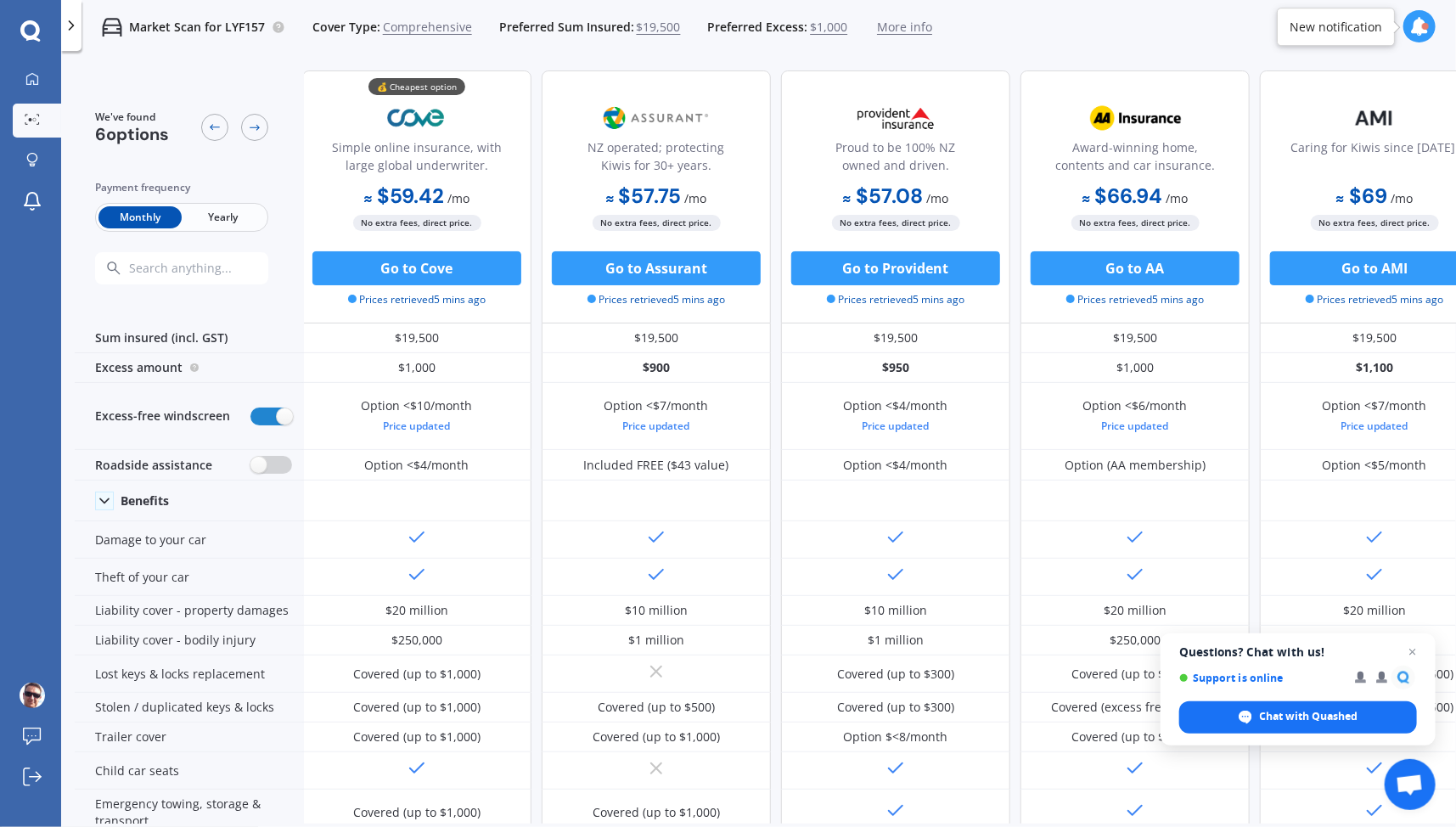
click at [269, 459] on label at bounding box center [271, 465] width 41 height 17
radio input "true"
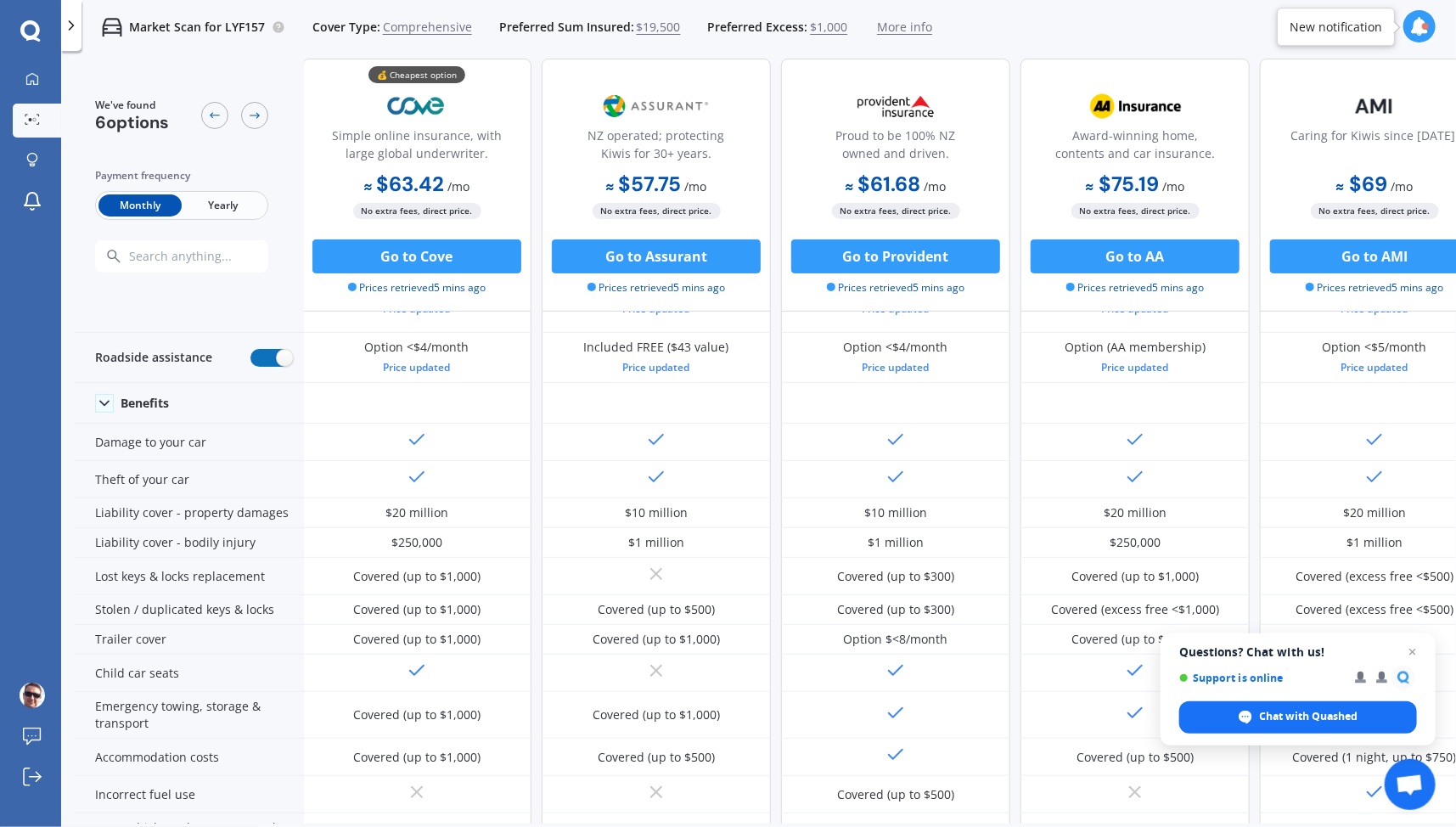
scroll to position [0, 2]
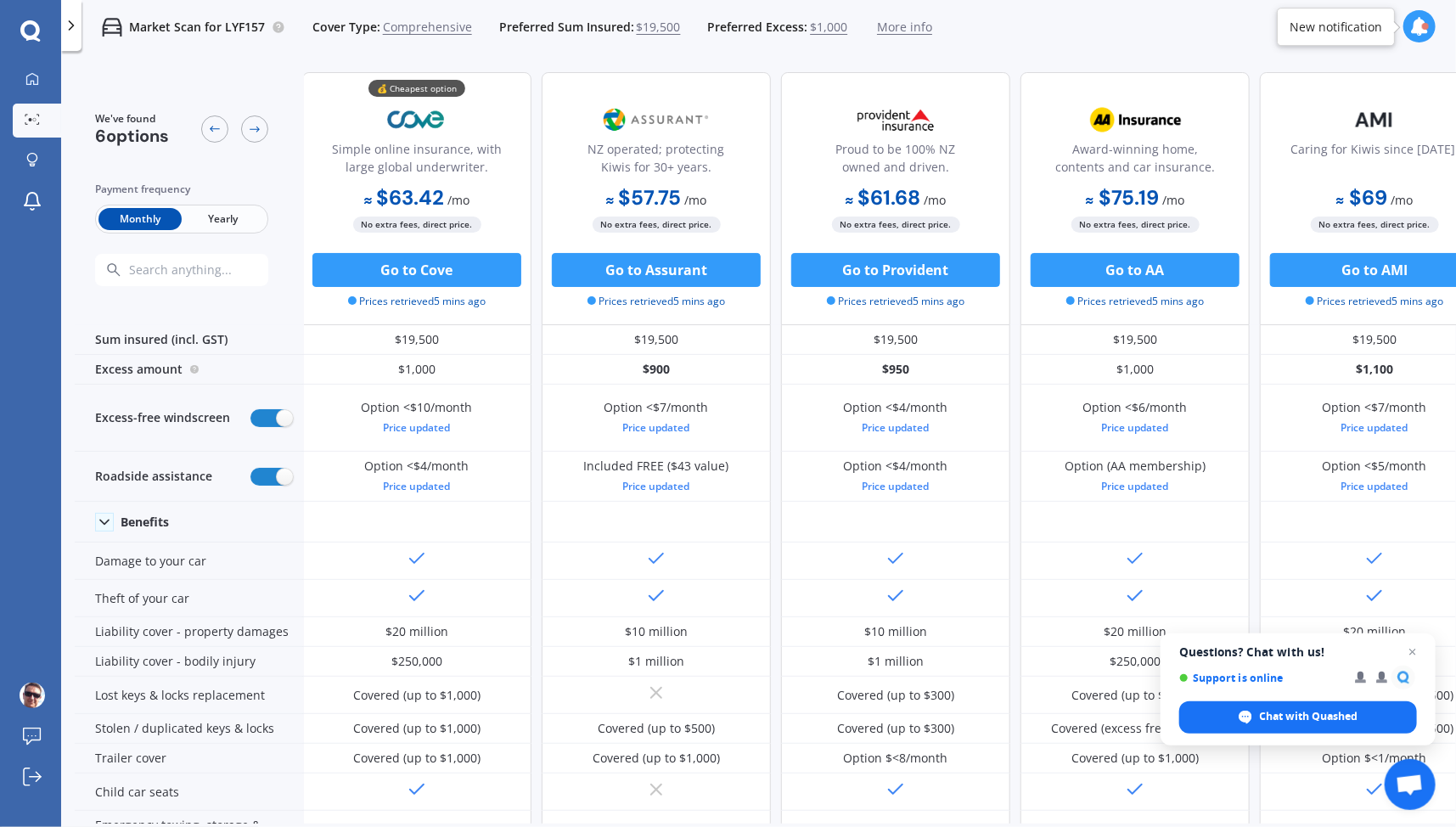
click at [1326, 721] on span "Chat with Quashed" at bounding box center [1309, 717] width 98 height 15
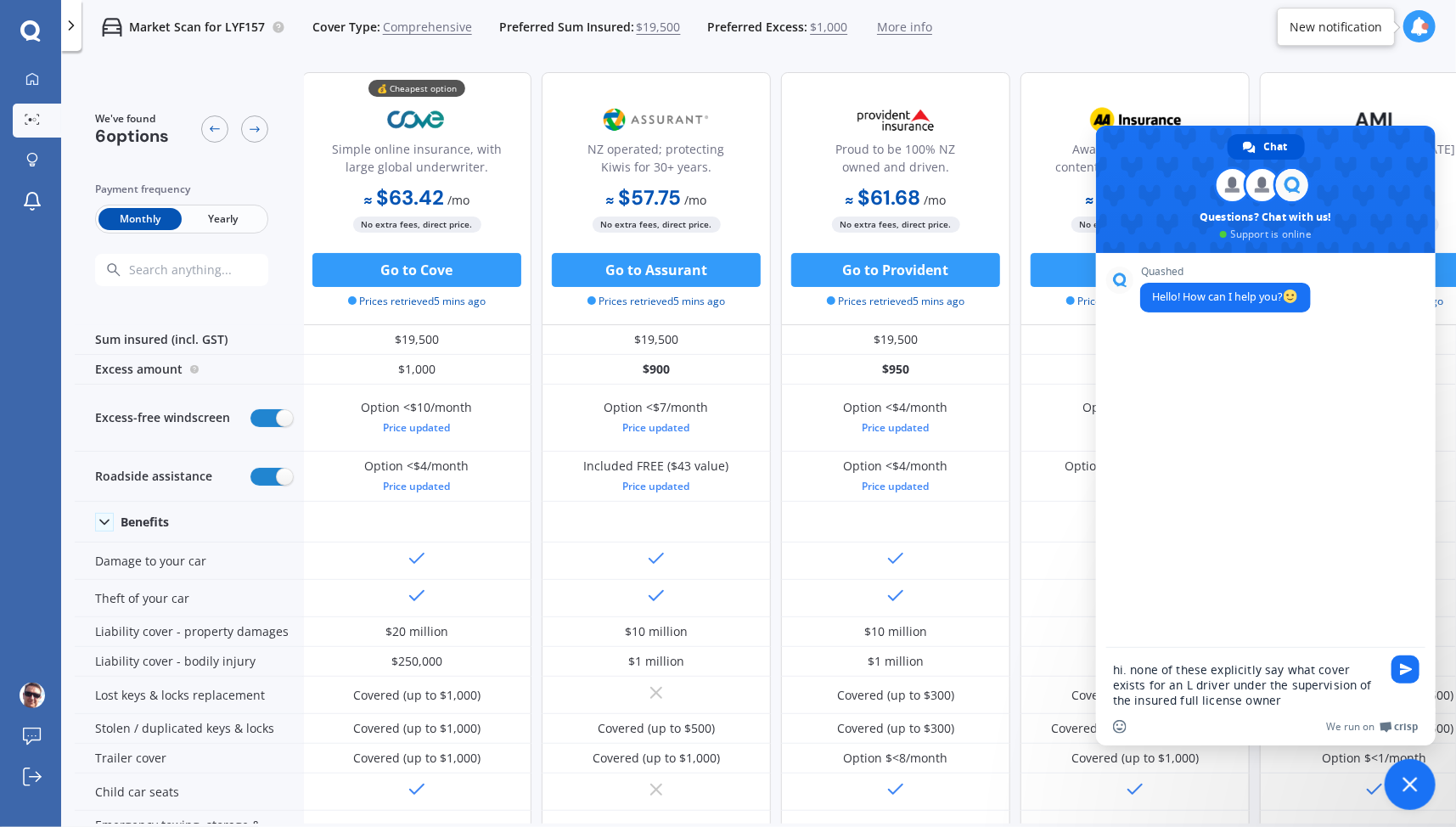
type textarea "hi. none of these explicitly say what cover exists for an L driver under the su…"
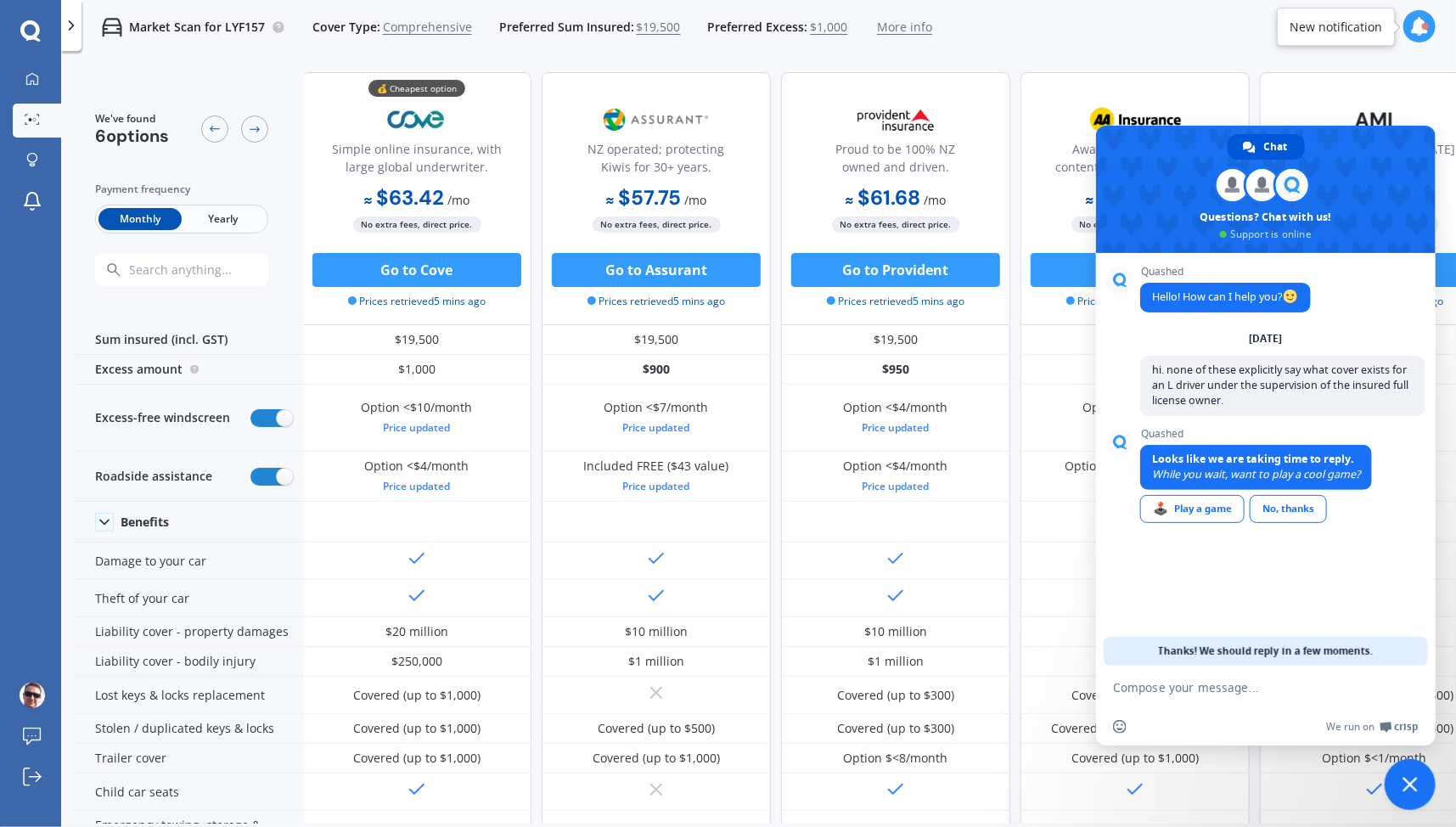
click at [1218, 515] on div "🕹️ Play a game" at bounding box center [1193, 509] width 104 height 28
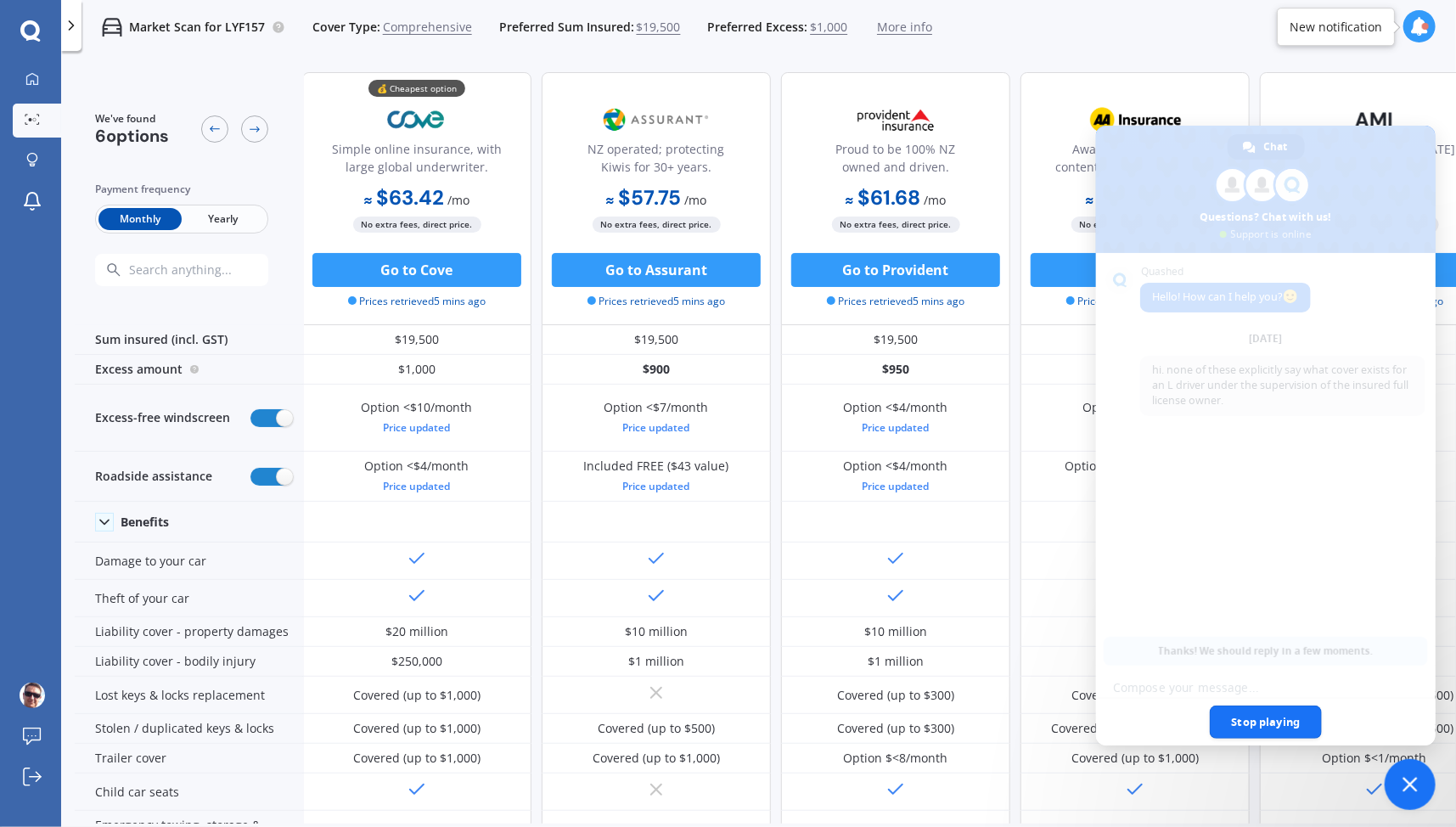
click at [1283, 727] on span "Stop playing" at bounding box center [1266, 722] width 113 height 33
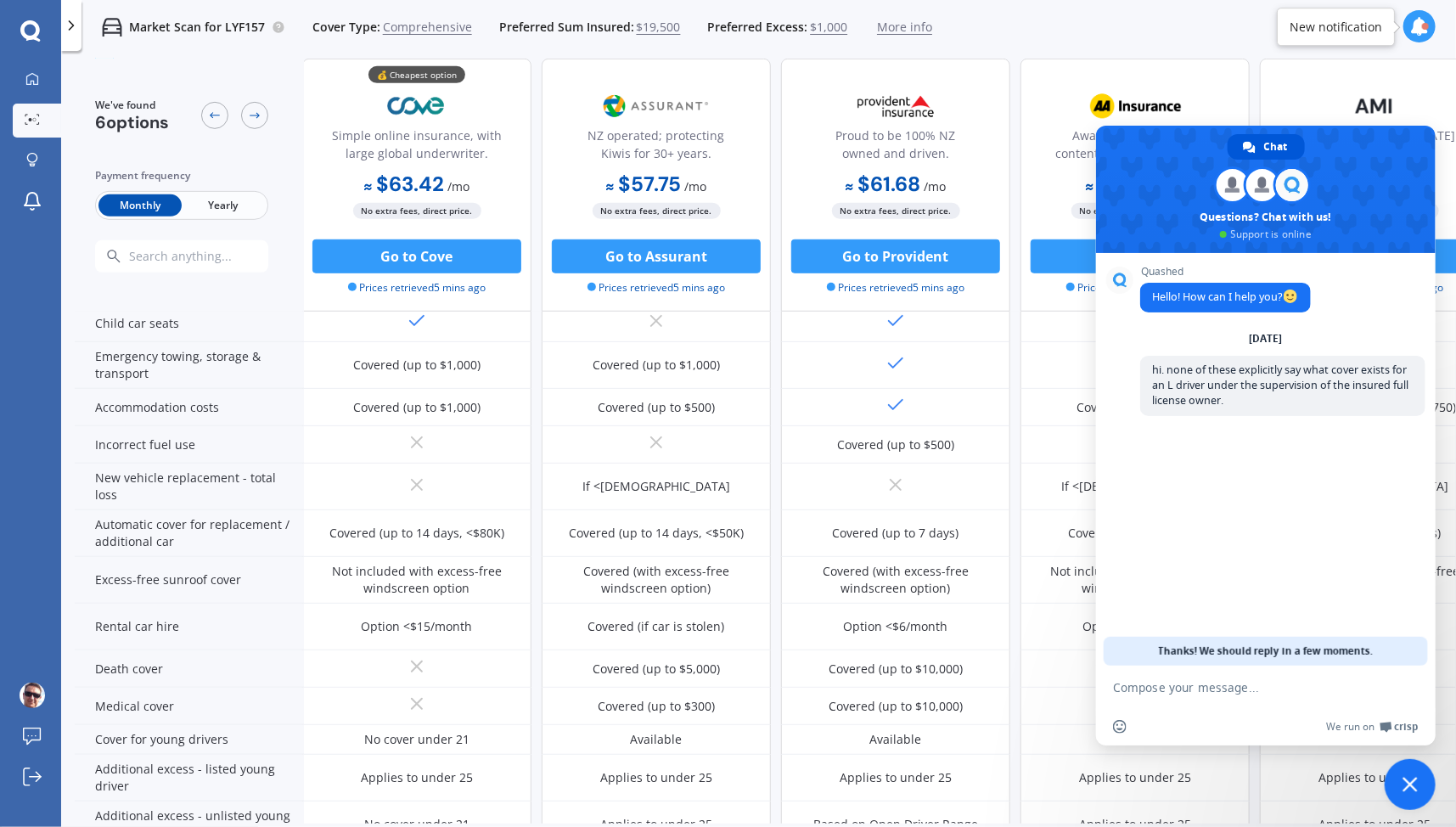
scroll to position [469, 2]
click at [1138, 30] on div "Market Scan for LYF157 Cover Type: Comprehensive Preferred Sum Insured: $19,500…" at bounding box center [758, 27] width 1395 height 54
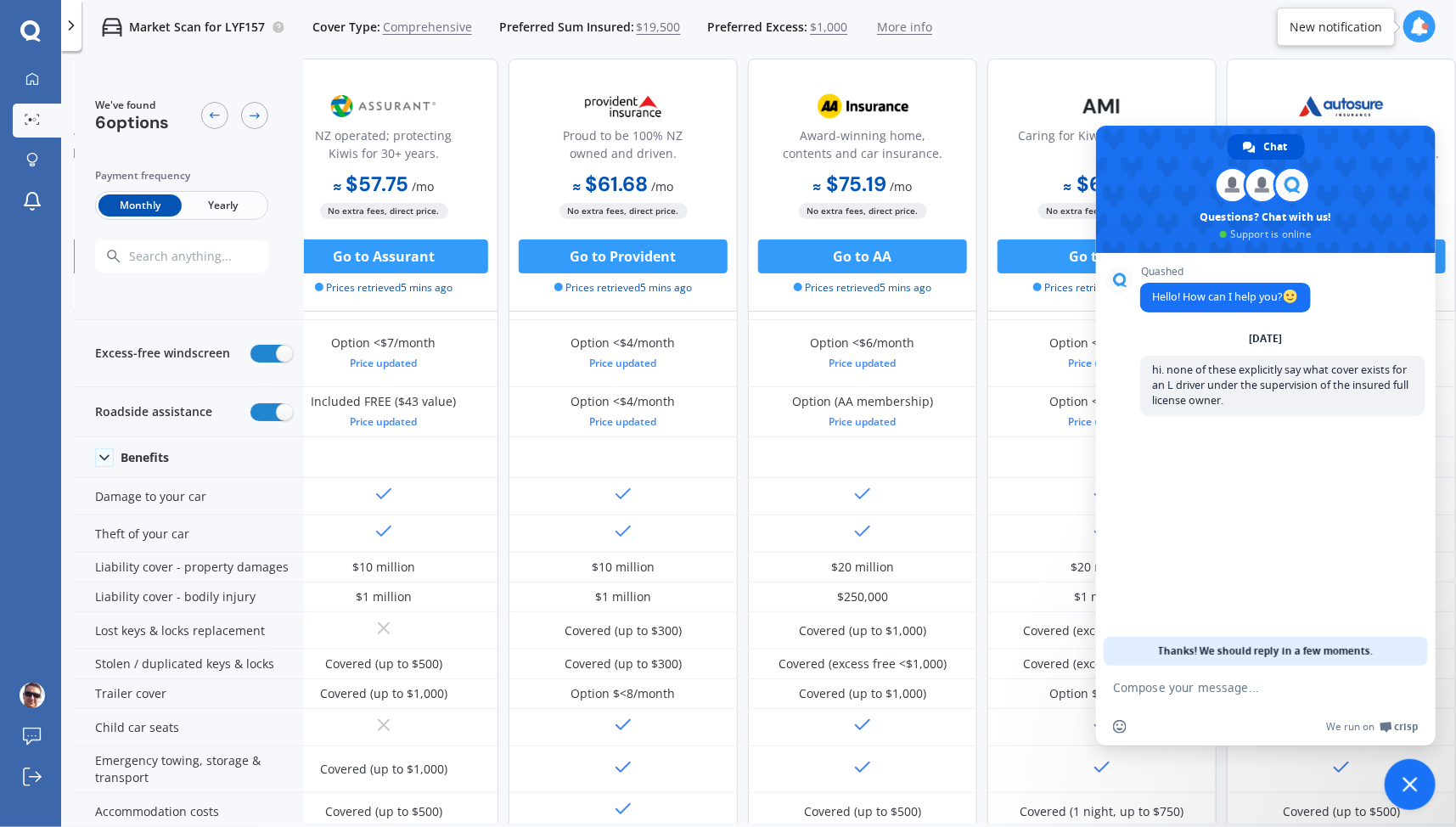
scroll to position [65, 0]
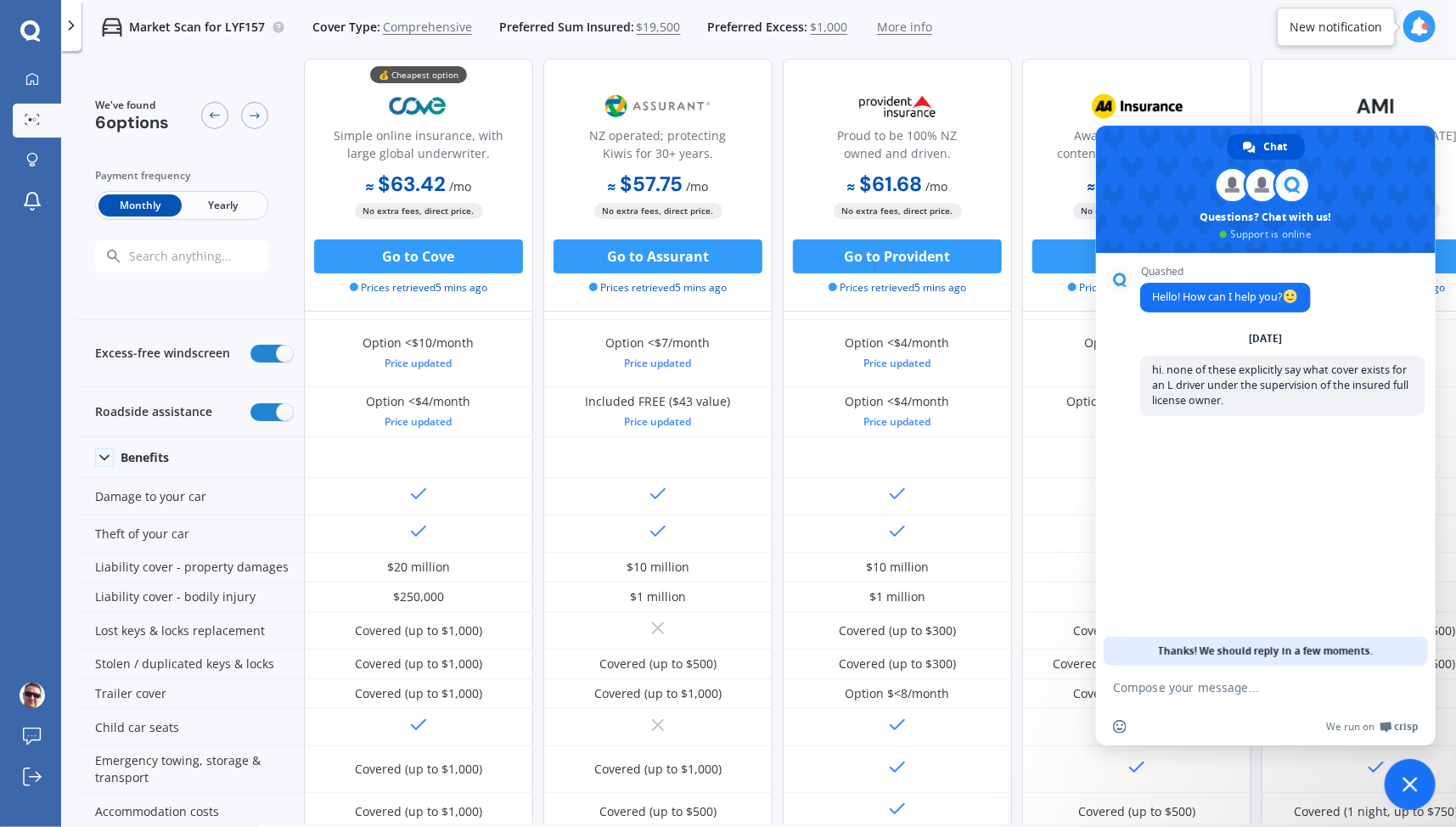
drag, startPoint x: 665, startPoint y: 259, endPoint x: 574, endPoint y: 364, distance: 138.9
click at [574, 364] on div "Option <$7/month Price updated" at bounding box center [658, 354] width 230 height 68
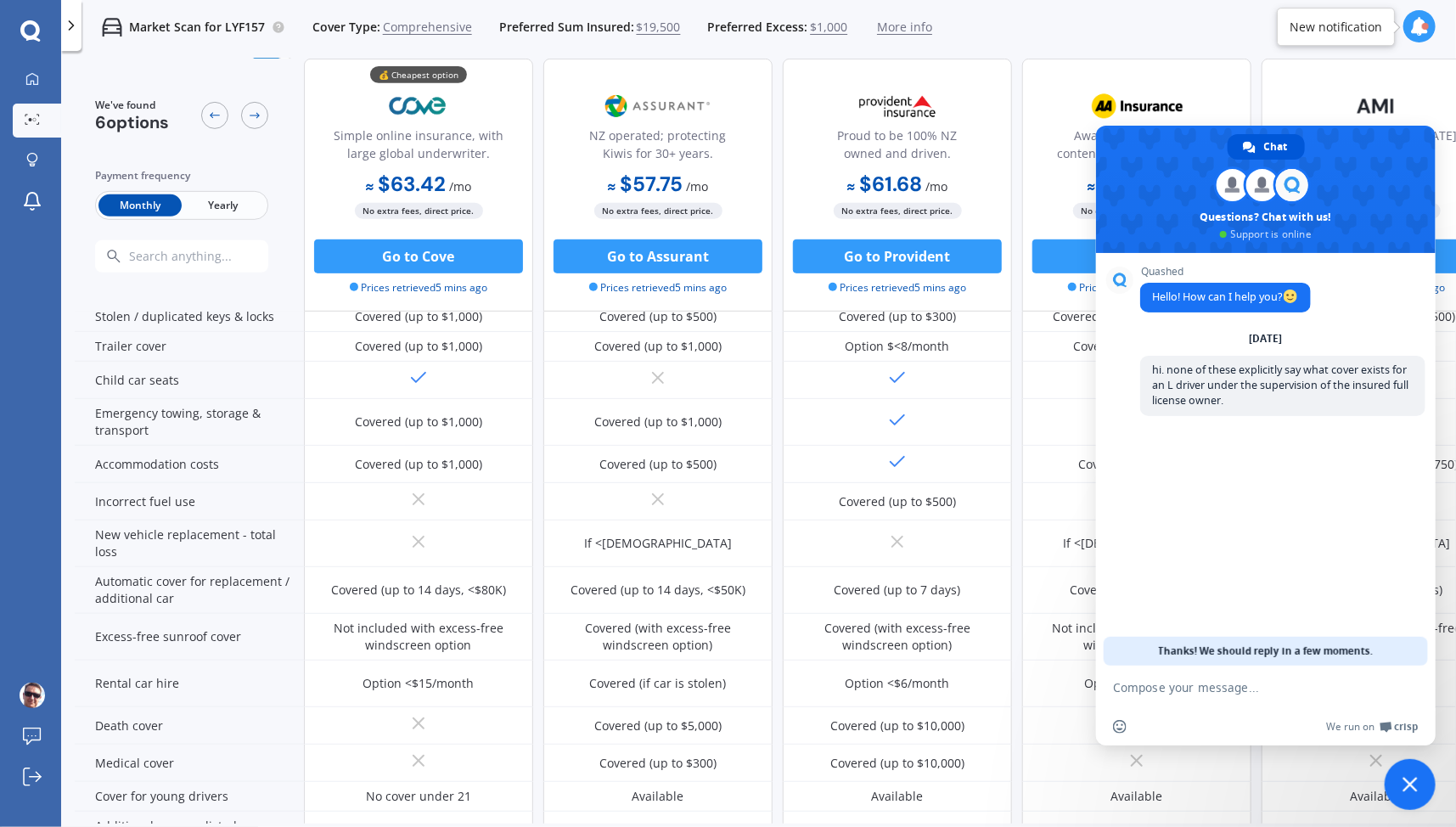
scroll to position [0, 0]
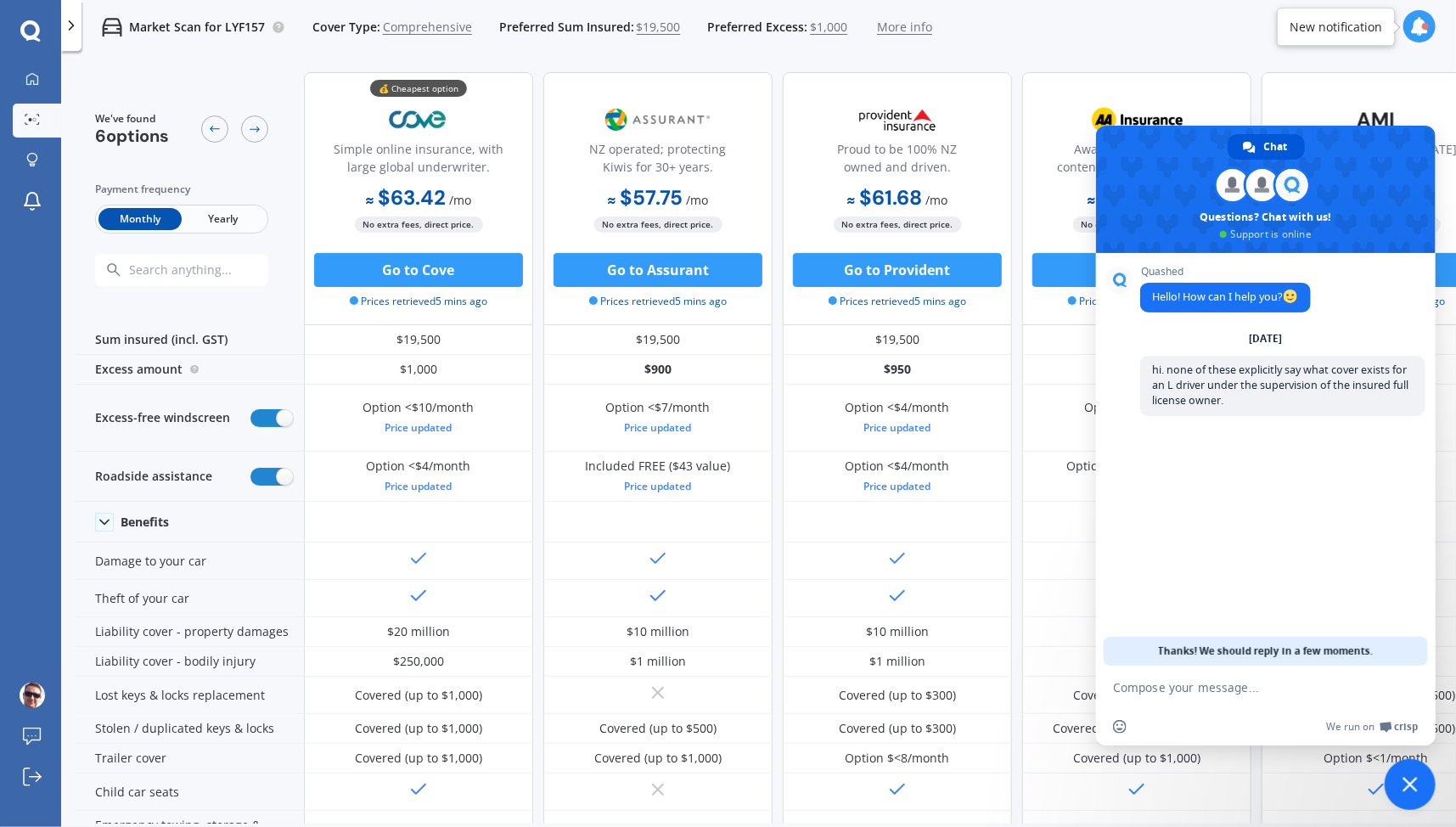
click at [830, 33] on span "$1,000" at bounding box center [829, 27] width 38 height 17
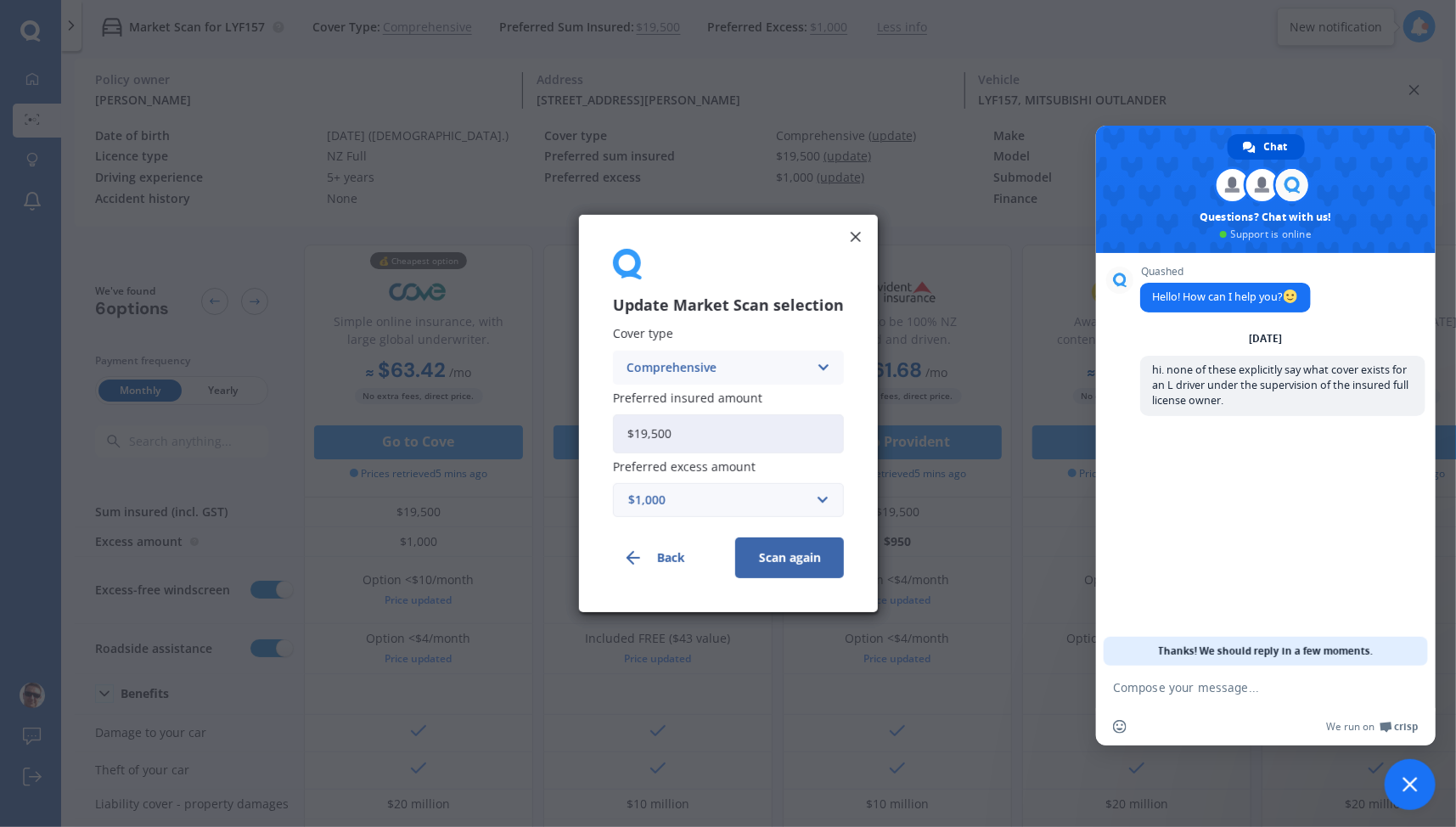
click at [764, 504] on div "$1,000" at bounding box center [718, 500] width 180 height 18
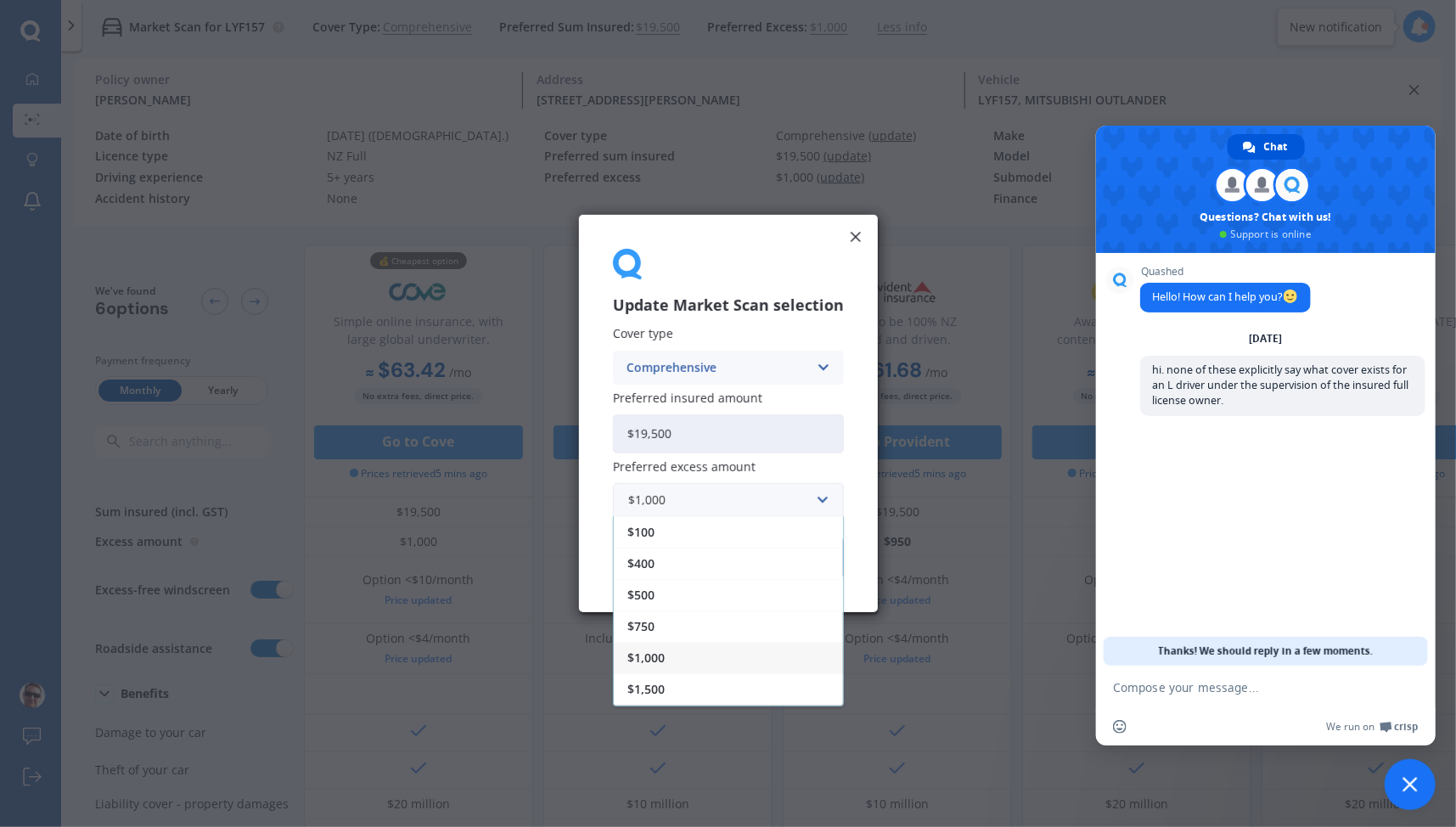
click at [704, 594] on div "$500" at bounding box center [728, 594] width 230 height 32
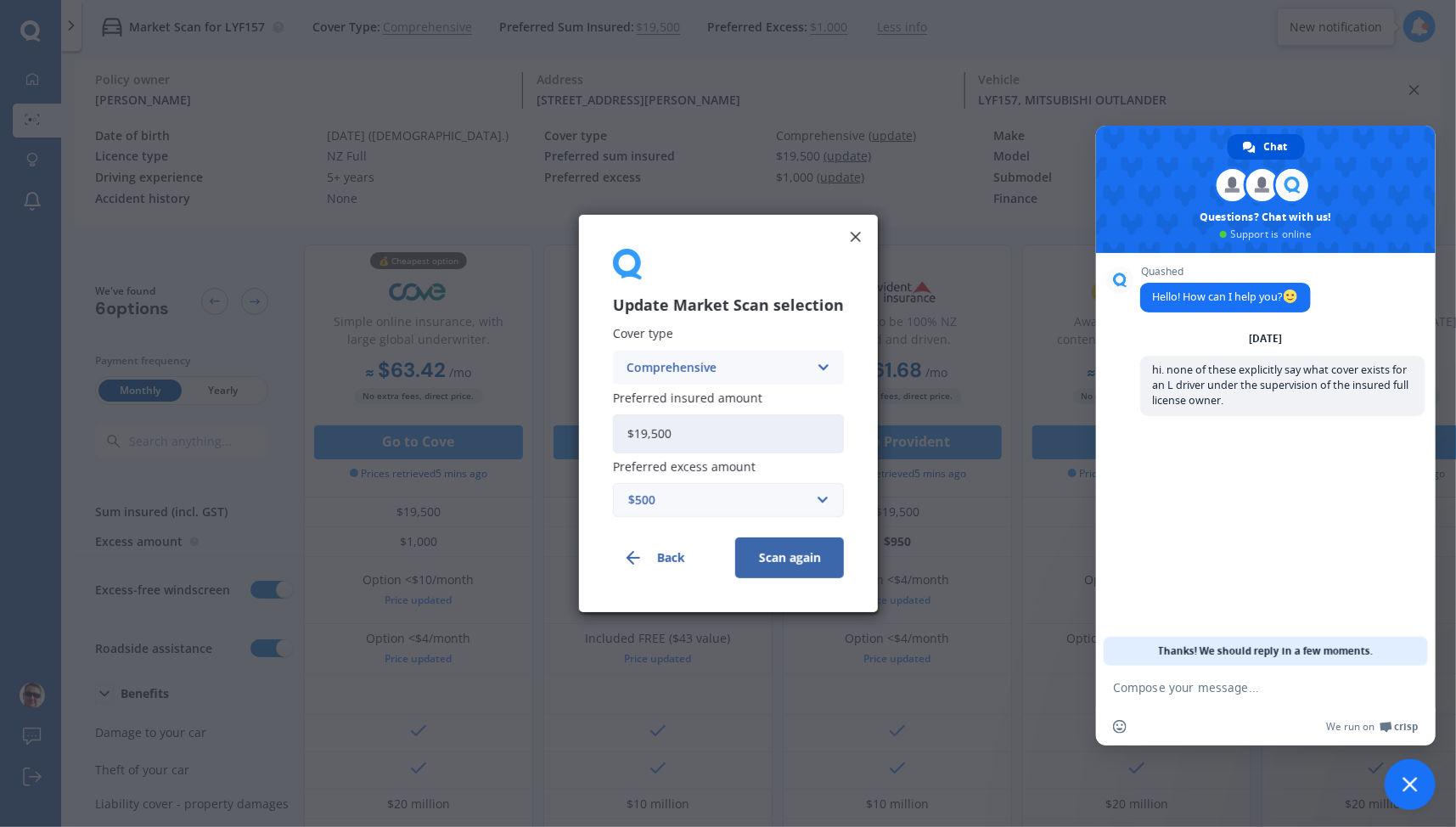
click at [777, 558] on button "Scan again" at bounding box center [789, 558] width 109 height 41
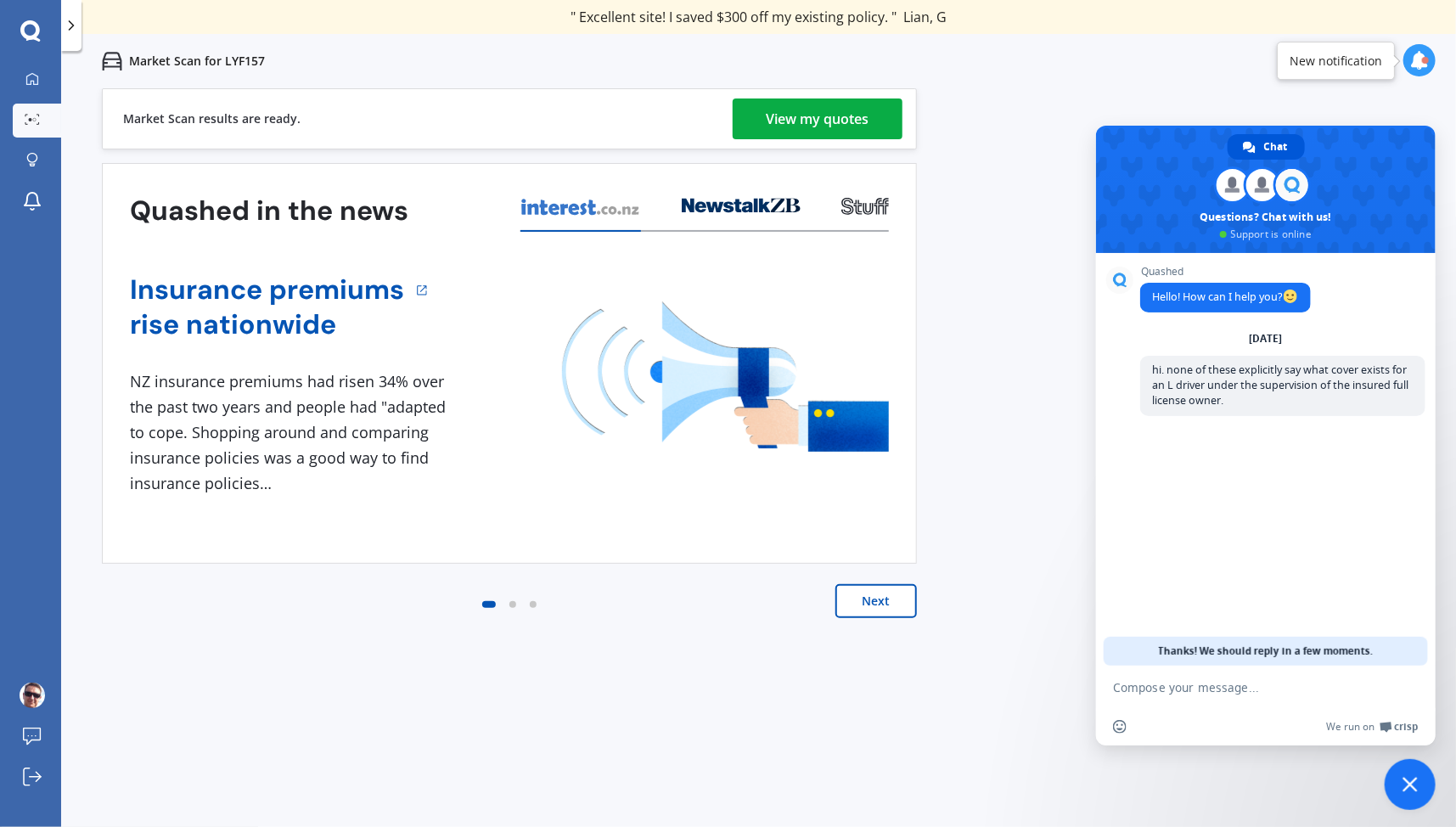
click at [870, 128] on link "View my quotes" at bounding box center [817, 119] width 170 height 41
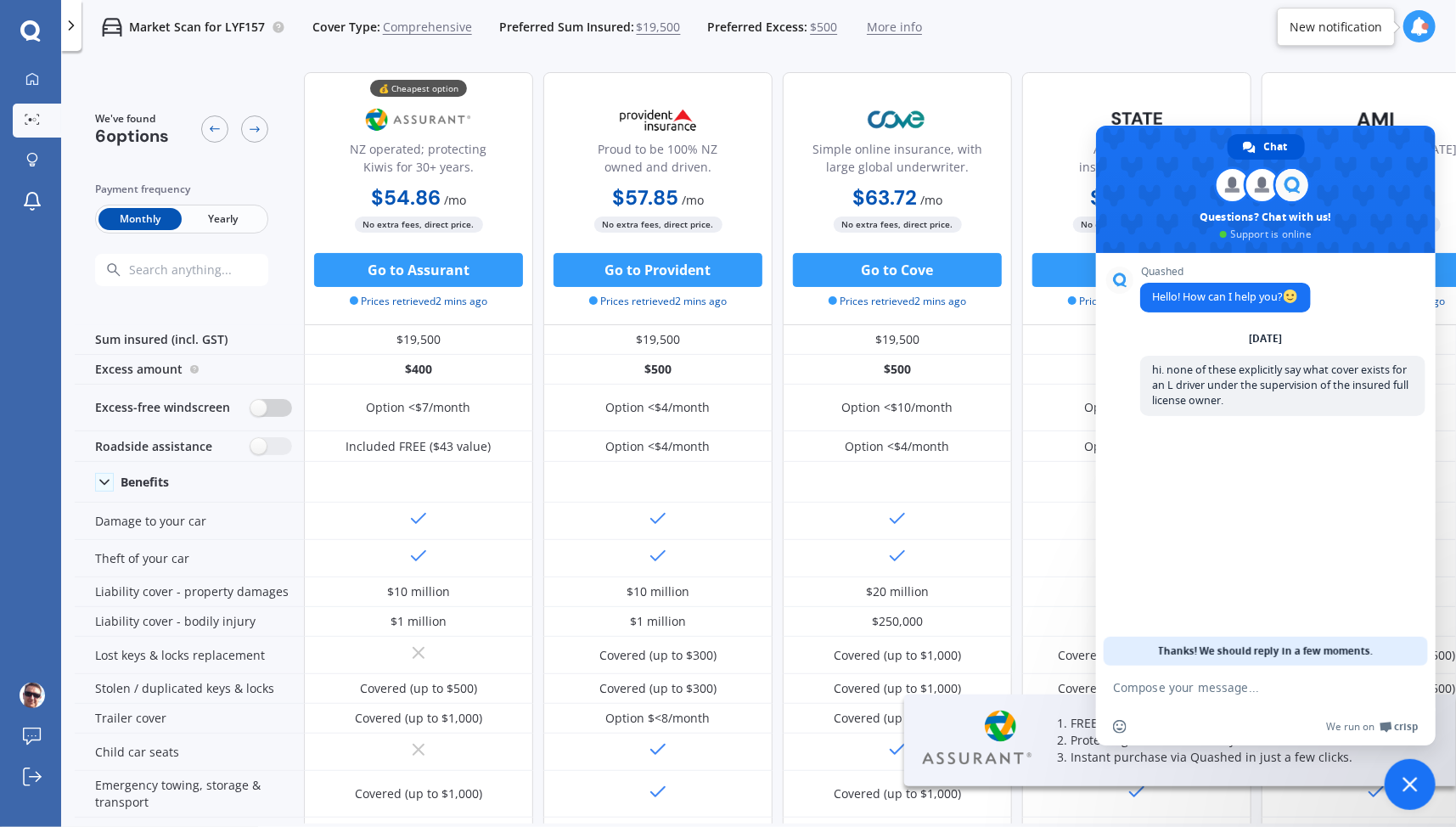
click at [273, 407] on label at bounding box center [271, 408] width 41 height 17
radio input "true"
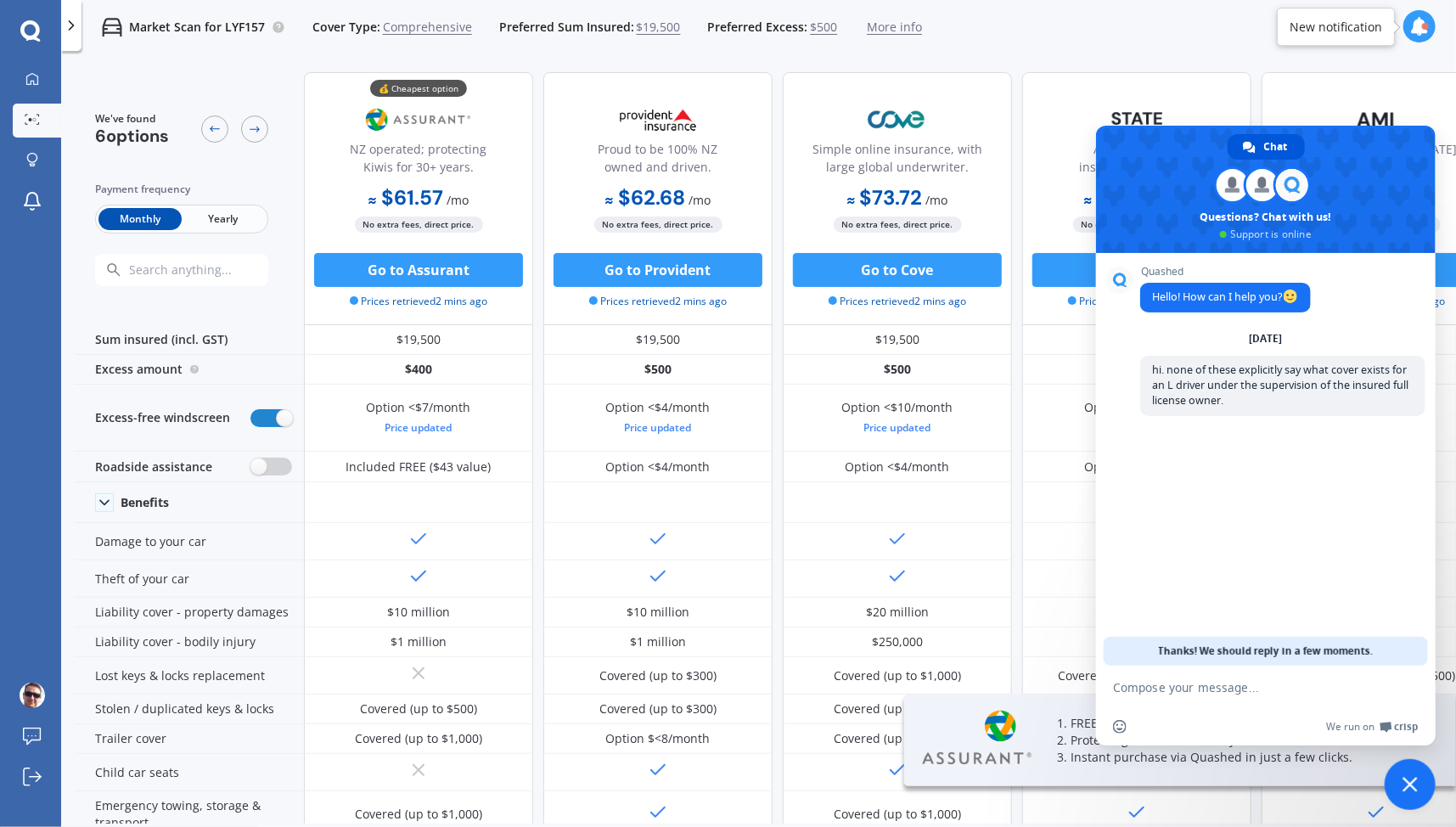
click at [275, 464] on label at bounding box center [271, 466] width 41 height 17
radio input "true"
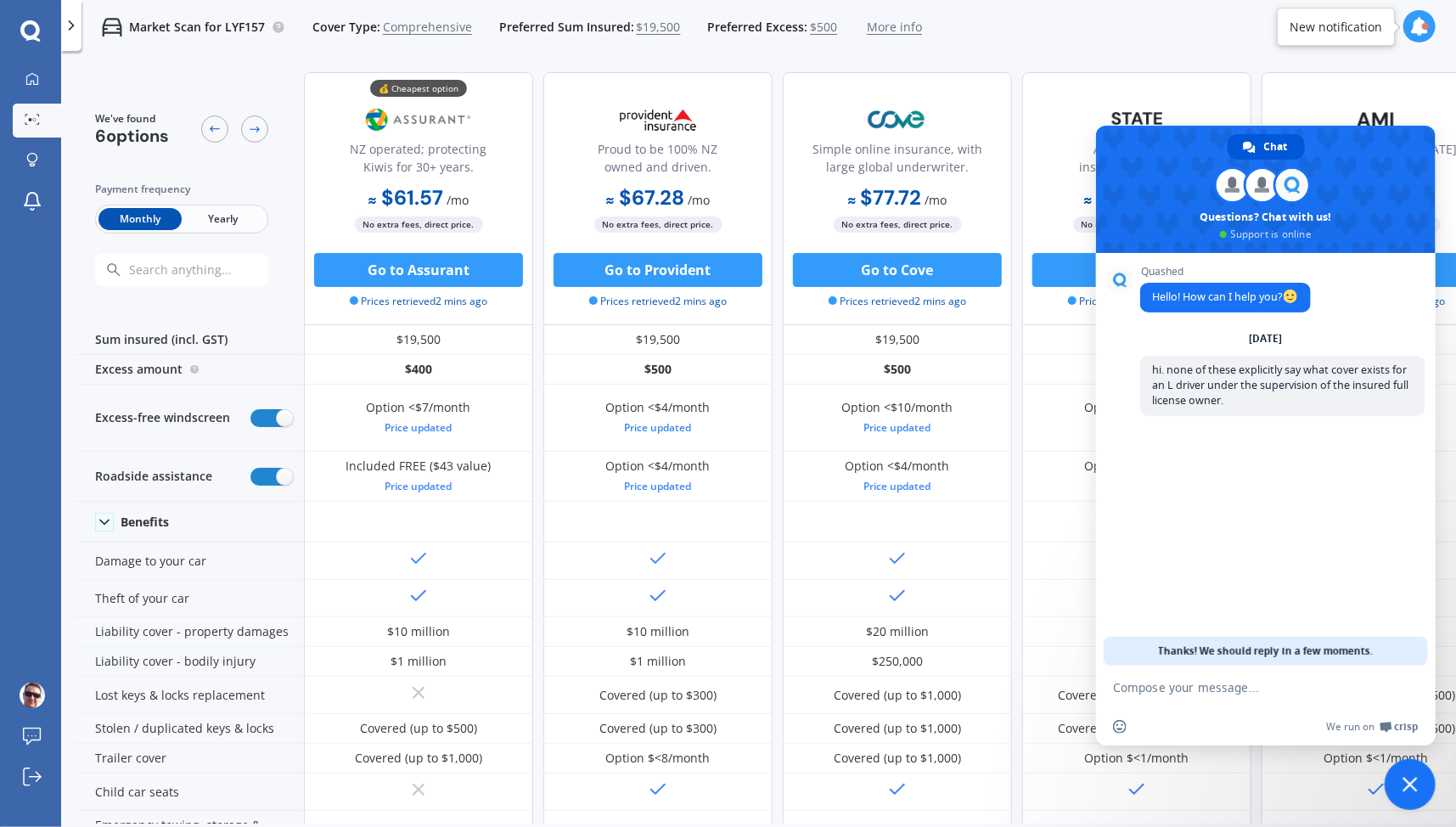
drag, startPoint x: 403, startPoint y: 278, endPoint x: 467, endPoint y: 123, distance: 167.7
click at [467, 123] on img at bounding box center [419, 120] width 112 height 42
